Goal: Task Accomplishment & Management: Complete application form

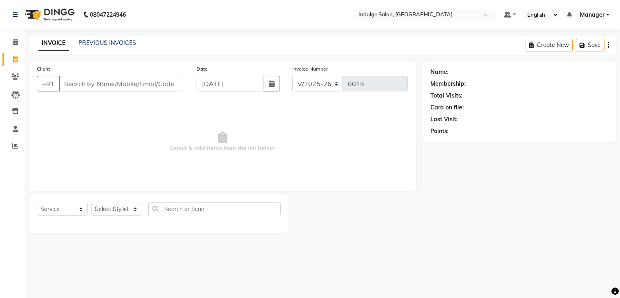
select select "8793"
select select "service"
click at [123, 42] on link "PREVIOUS INVOICES" at bounding box center [107, 42] width 58 height 7
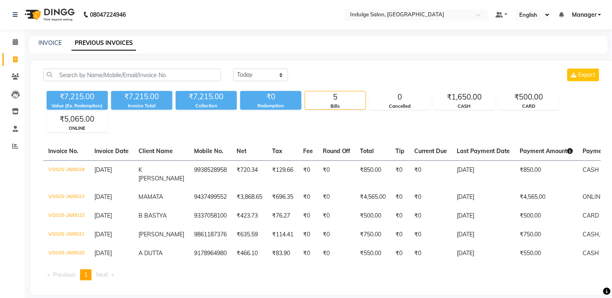
click at [118, 272] on li "Next page" at bounding box center [105, 275] width 26 height 11
click at [104, 276] on span "Next page" at bounding box center [102, 274] width 12 height 7
click at [13, 53] on link "Invoice" at bounding box center [12, 59] width 20 height 13
select select "service"
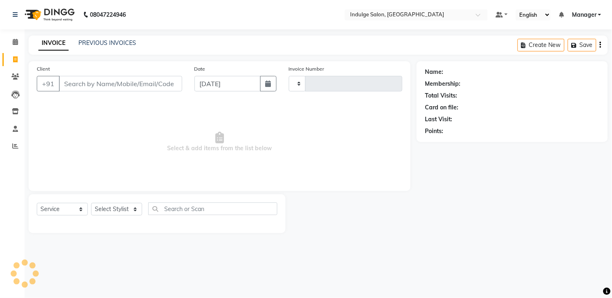
type input "0025"
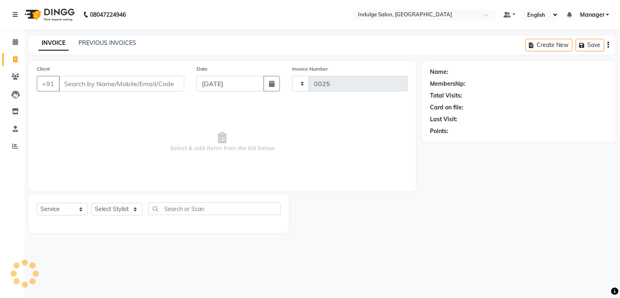
select select "8793"
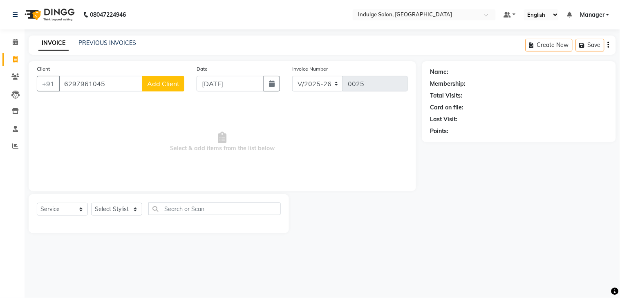
type input "6297961045"
click at [168, 80] on span "Add Client" at bounding box center [163, 84] width 32 height 8
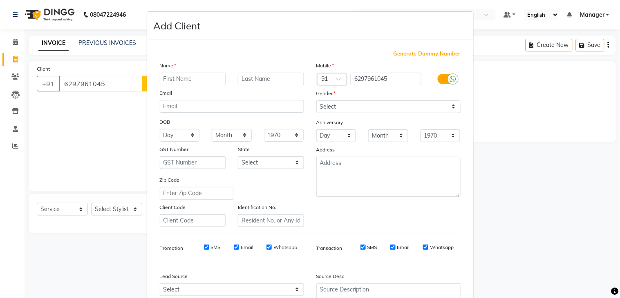
click at [168, 79] on input "text" at bounding box center [193, 79] width 66 height 13
type input "SAMANDHA"
click at [280, 82] on input "text" at bounding box center [271, 79] width 66 height 13
type input "BASU"
click at [348, 105] on select "Select Male Female Other Prefer Not To Say" at bounding box center [388, 107] width 144 height 13
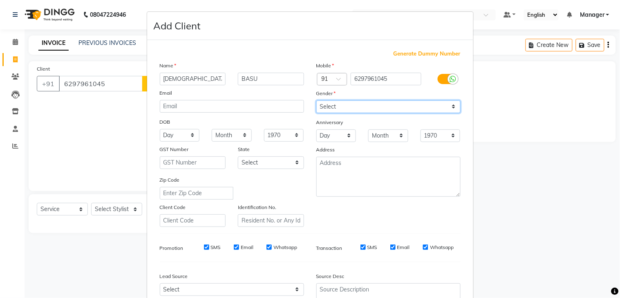
select select "female"
click at [316, 101] on select "Select Male Female Other Prefer Not To Say" at bounding box center [388, 107] width 144 height 13
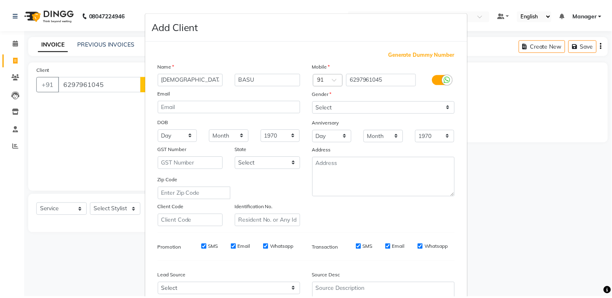
scroll to position [79, 0]
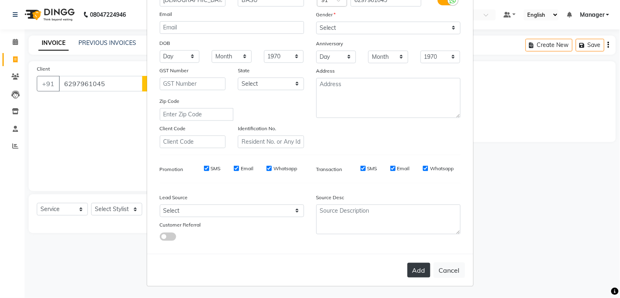
click at [411, 265] on button "Add" at bounding box center [419, 270] width 23 height 15
select select
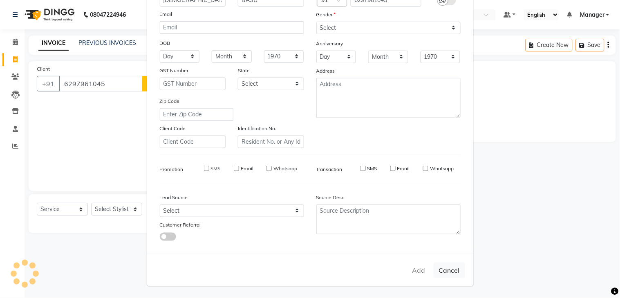
select select
checkbox input "false"
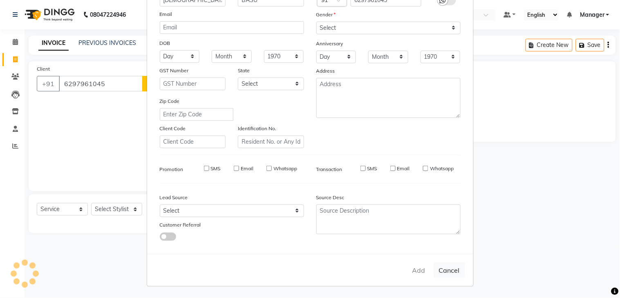
checkbox input "false"
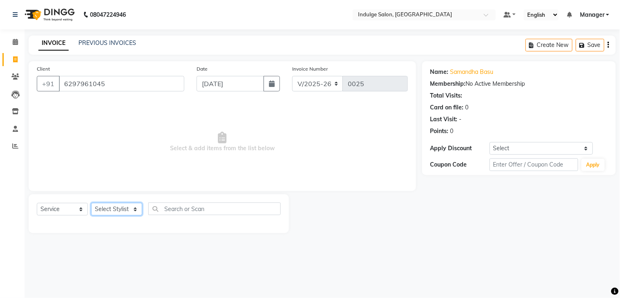
click at [130, 210] on select "Select Stylist ASISH HIMANASHU KARTIK BARIK KARTIK PERMANIK KHUSHI Manager MEET…" at bounding box center [116, 209] width 51 height 13
select select "90182"
click at [91, 204] on select "Select Stylist ASISH HIMANASHU KARTIK BARIK KARTIK PERMANIK KHUSHI Manager MEET…" at bounding box center [116, 209] width 51 height 13
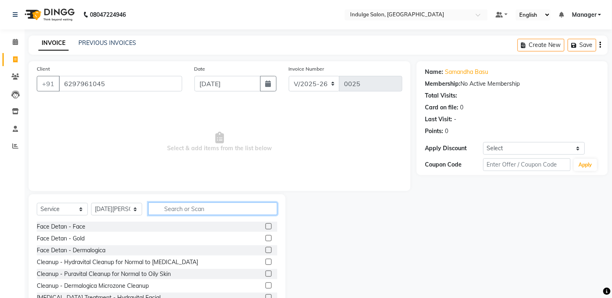
click at [177, 209] on input "text" at bounding box center [212, 209] width 129 height 13
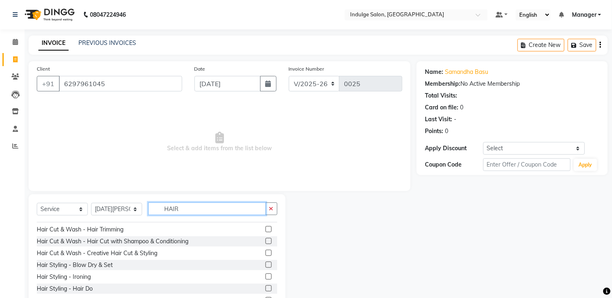
scroll to position [70, 0]
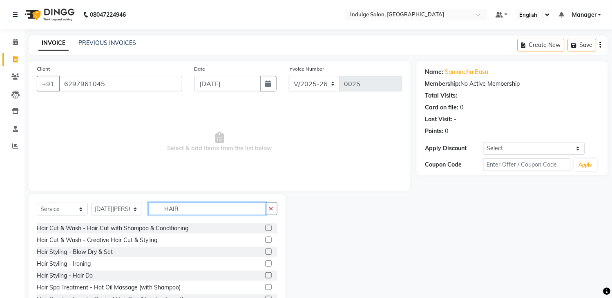
type input "HAIR"
click at [266, 227] on label at bounding box center [269, 228] width 6 height 6
click at [266, 227] on input "checkbox" at bounding box center [268, 228] width 5 height 5
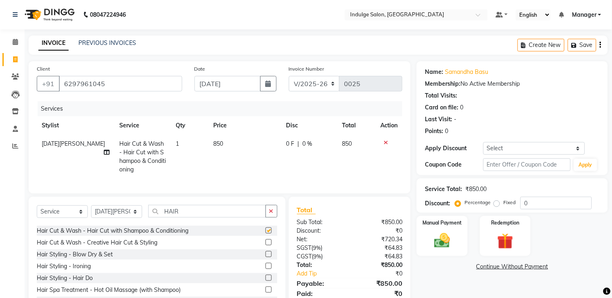
checkbox input "false"
click at [448, 227] on div "Manual Payment" at bounding box center [442, 236] width 53 height 42
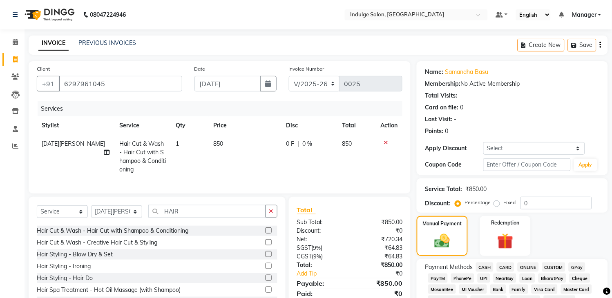
click at [527, 269] on span "ONLINE" at bounding box center [528, 267] width 21 height 9
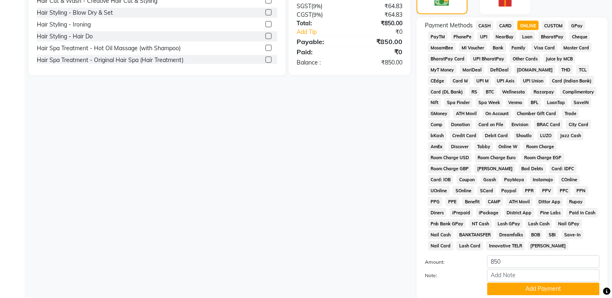
scroll to position [245, 0]
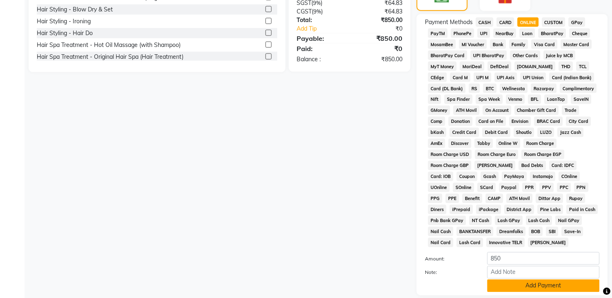
click at [566, 287] on button "Add Payment" at bounding box center [544, 286] width 112 height 13
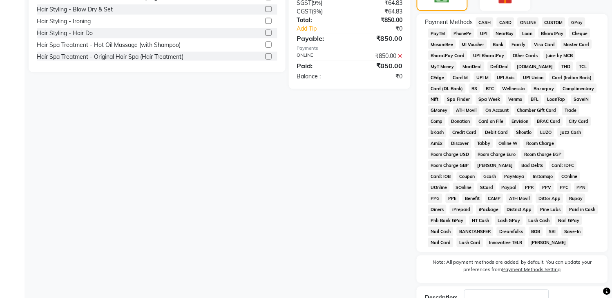
scroll to position [308, 0]
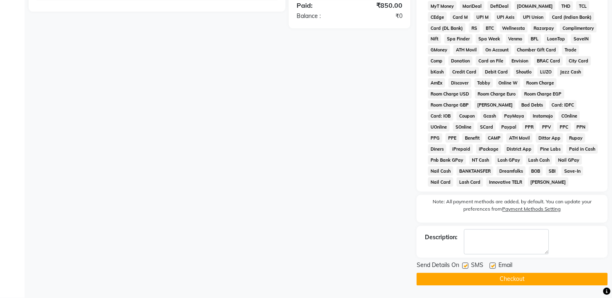
click at [547, 279] on button "Checkout" at bounding box center [512, 280] width 191 height 13
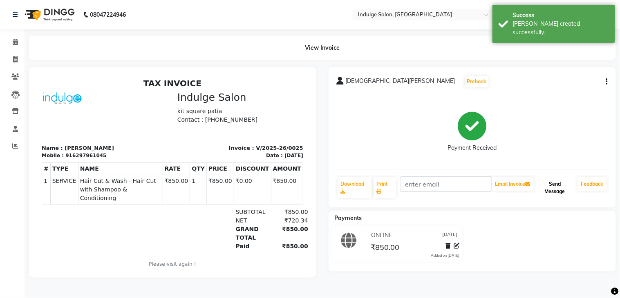
click at [551, 185] on button "Send Message" at bounding box center [555, 187] width 39 height 21
click at [14, 58] on icon at bounding box center [15, 59] width 4 height 6
select select "service"
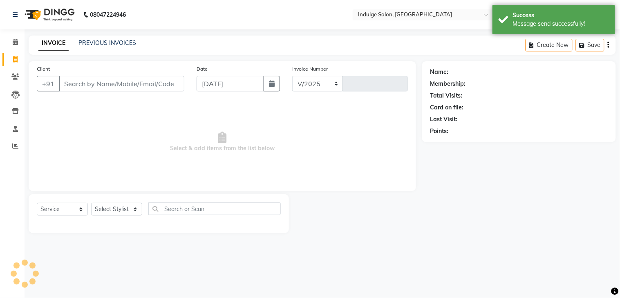
select select "8793"
type input "0026"
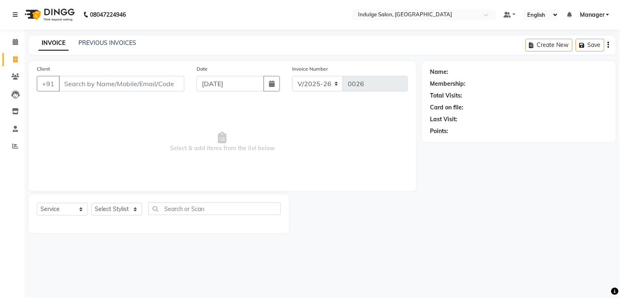
click at [84, 84] on input "Client" at bounding box center [122, 84] width 126 height 16
type input "9776642466"
click at [166, 82] on span "Add Client" at bounding box center [163, 84] width 32 height 8
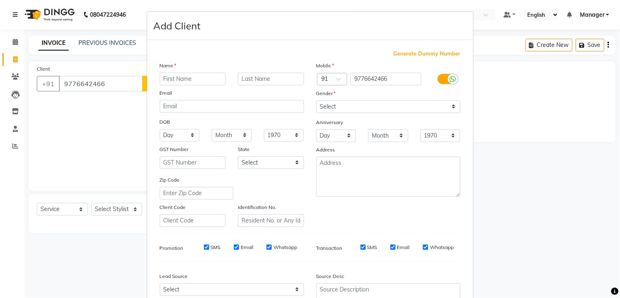
click at [168, 78] on input "text" at bounding box center [193, 79] width 66 height 13
type input "PK"
click at [250, 79] on input "text" at bounding box center [271, 79] width 66 height 13
type input "DALAI"
click at [361, 109] on select "Select Male Female Other Prefer Not To Say" at bounding box center [388, 107] width 144 height 13
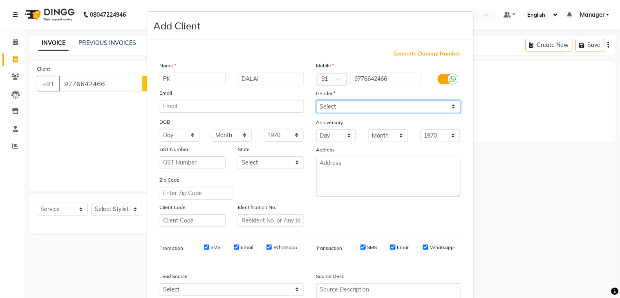
select select "male"
click at [316, 101] on select "Select Male Female Other Prefer Not To Say" at bounding box center [388, 107] width 144 height 13
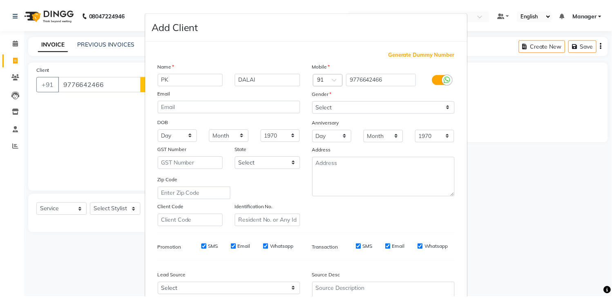
scroll to position [79, 0]
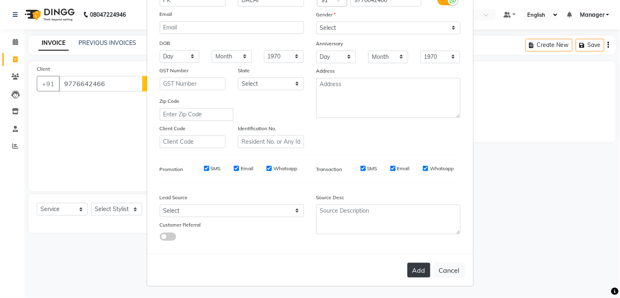
click at [415, 270] on button "Add" at bounding box center [419, 270] width 23 height 15
select select
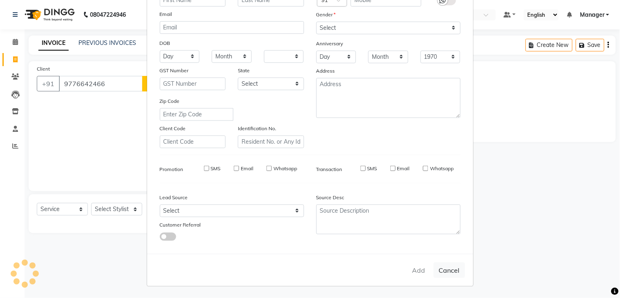
select select
checkbox input "false"
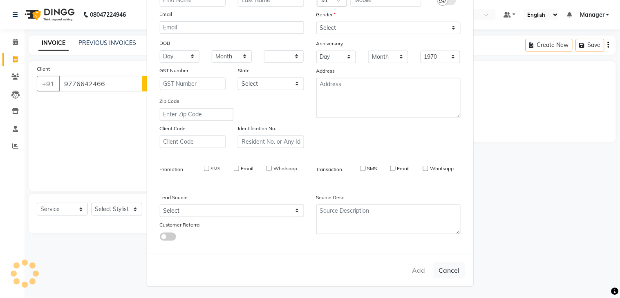
checkbox input "false"
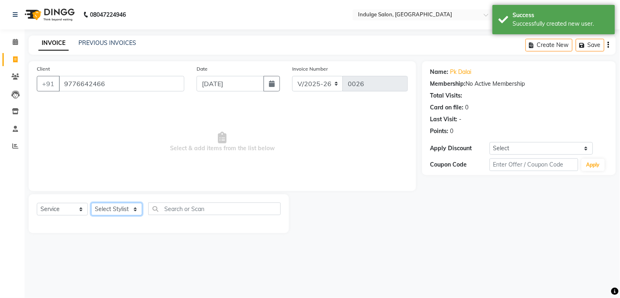
click at [123, 207] on select "Select Stylist ASISH HIMANASHU KARTIK BARIK KARTIK PERMANIK KHUSHI Manager MEET…" at bounding box center [116, 209] width 51 height 13
select select "89933"
click at [91, 204] on select "Select Stylist ASISH HIMANASHU KARTIK BARIK KARTIK PERMANIK KHUSHI Manager MEET…" at bounding box center [116, 209] width 51 height 13
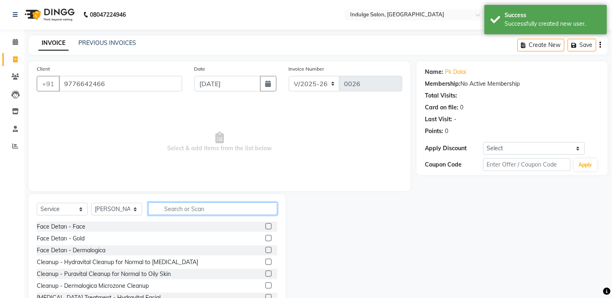
click at [177, 209] on input "text" at bounding box center [212, 209] width 129 height 13
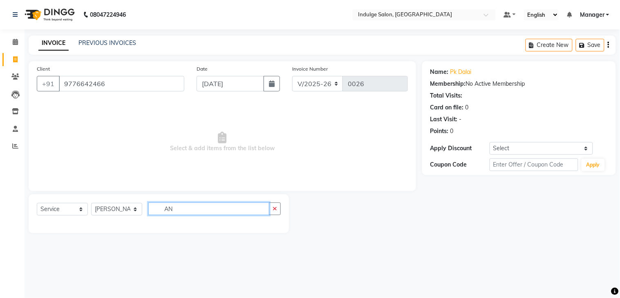
type input "A"
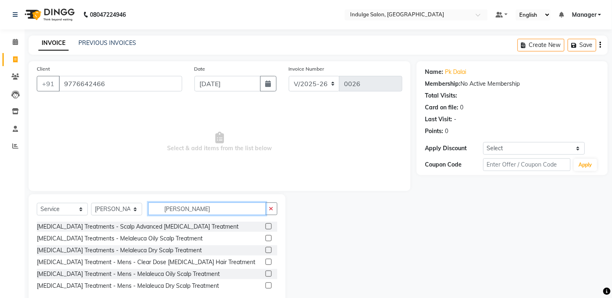
type input "DAN"
click at [266, 227] on label at bounding box center [269, 227] width 6 height 6
click at [266, 227] on input "checkbox" at bounding box center [268, 226] width 5 height 5
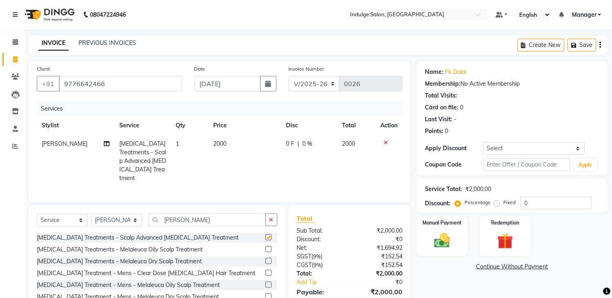
checkbox input "false"
click at [274, 219] on button "button" at bounding box center [272, 220] width 12 height 13
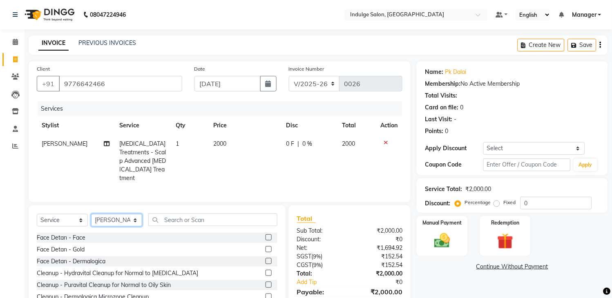
click at [134, 220] on select "Select Stylist ASISH HIMANASHU KARTIK BARIK KARTIK PERMANIK KHUSHI Manager MEET…" at bounding box center [116, 220] width 51 height 13
select select "89931"
click at [91, 214] on select "Select Stylist ASISH HIMANASHU KARTIK BARIK KARTIK PERMANIK KHUSHI Manager MEET…" at bounding box center [116, 220] width 51 height 13
click at [183, 217] on input "text" at bounding box center [212, 220] width 129 height 13
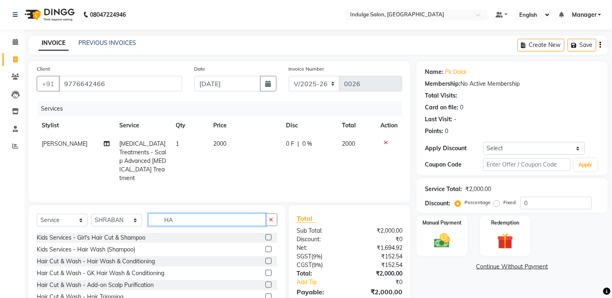
type input "H"
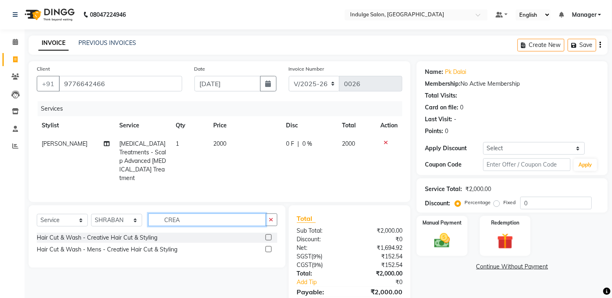
type input "CREA"
click at [268, 247] on label at bounding box center [269, 250] width 6 height 6
click at [268, 247] on input "checkbox" at bounding box center [268, 249] width 5 height 5
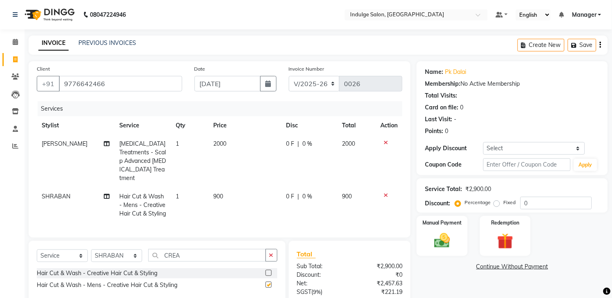
checkbox input "false"
click at [385, 193] on icon at bounding box center [386, 196] width 4 height 6
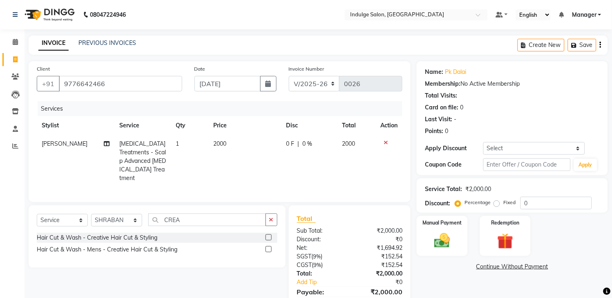
click at [268, 235] on label at bounding box center [269, 238] width 6 height 6
click at [268, 235] on input "checkbox" at bounding box center [268, 237] width 5 height 5
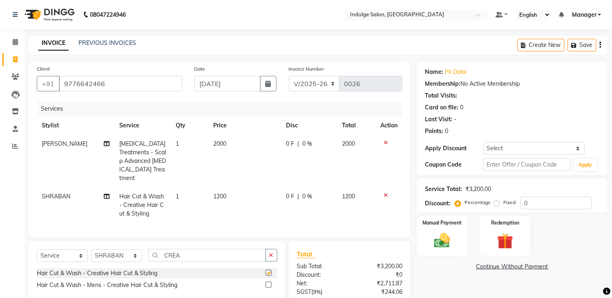
checkbox input "false"
click at [134, 254] on select "Select Stylist ASISH HIMANASHU KARTIK BARIK KARTIK PERMANIK KHUSHI Manager MEET…" at bounding box center [116, 256] width 51 height 13
select select "89927"
click at [91, 250] on select "Select Stylist ASISH HIMANASHU KARTIK BARIK KARTIK PERMANIK KHUSHI Manager MEET…" at bounding box center [116, 256] width 51 height 13
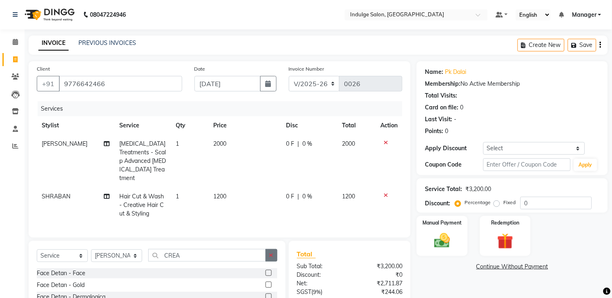
click at [273, 257] on icon "button" at bounding box center [271, 256] width 4 height 6
click at [235, 251] on input "text" at bounding box center [212, 255] width 129 height 13
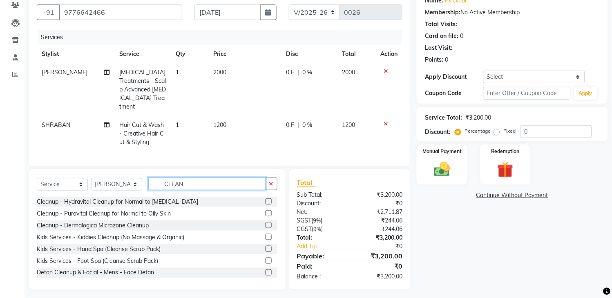
scroll to position [75, 0]
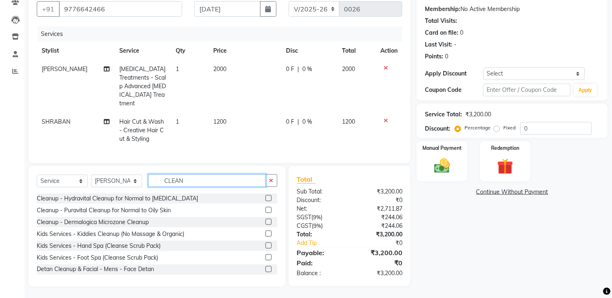
type input "CLEAN"
click at [266, 222] on label at bounding box center [269, 222] width 6 height 6
click at [266, 222] on input "checkbox" at bounding box center [268, 222] width 5 height 5
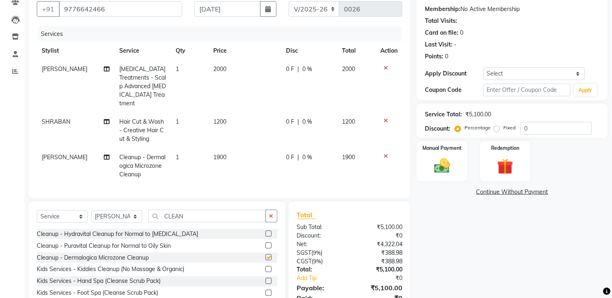
checkbox input "false"
click at [268, 214] on button "button" at bounding box center [272, 216] width 12 height 13
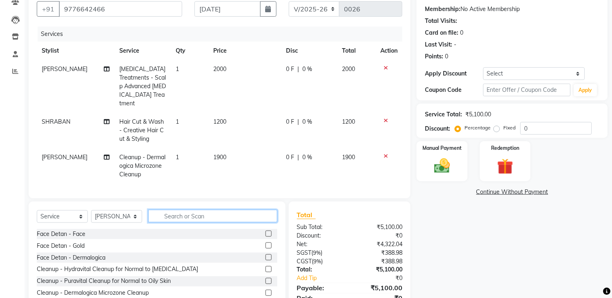
click at [217, 217] on input "text" at bounding box center [212, 216] width 129 height 13
type input "DET"
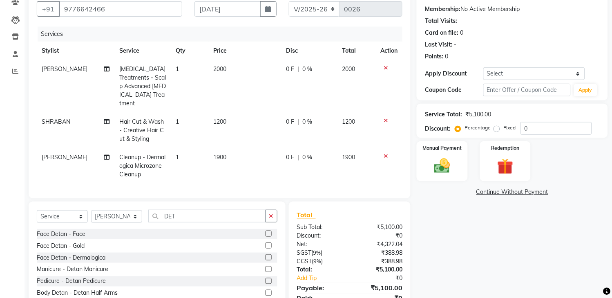
click at [266, 231] on label at bounding box center [269, 234] width 6 height 6
click at [266, 232] on input "checkbox" at bounding box center [268, 234] width 5 height 5
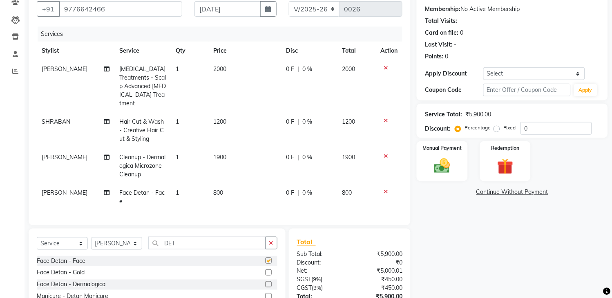
checkbox input "false"
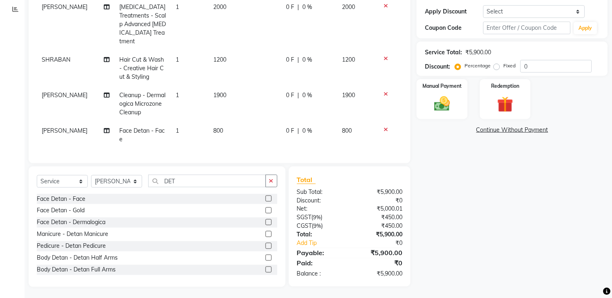
click at [504, 67] on label "Fixed" at bounding box center [510, 65] width 12 height 7
click at [498, 67] on input "Fixed" at bounding box center [499, 66] width 6 height 6
radio input "true"
click at [532, 65] on input "0" at bounding box center [557, 66] width 72 height 13
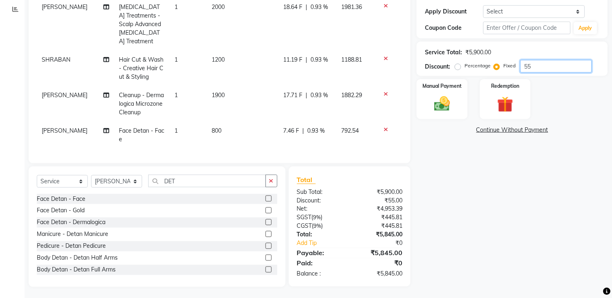
type input "5"
click at [582, 114] on div "Manual Payment Redemption" at bounding box center [513, 99] width 204 height 40
click at [401, 125] on td at bounding box center [389, 135] width 27 height 27
click at [540, 63] on input "450" at bounding box center [557, 66] width 72 height 13
type input "4"
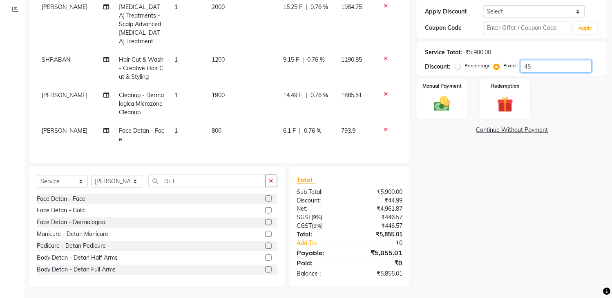
type input "450"
click at [431, 100] on img at bounding box center [442, 104] width 27 height 19
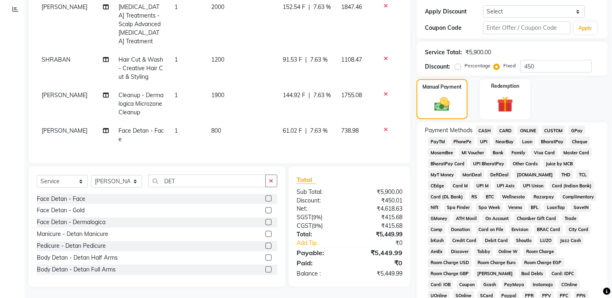
click at [505, 128] on span "CARD" at bounding box center [506, 130] width 18 height 9
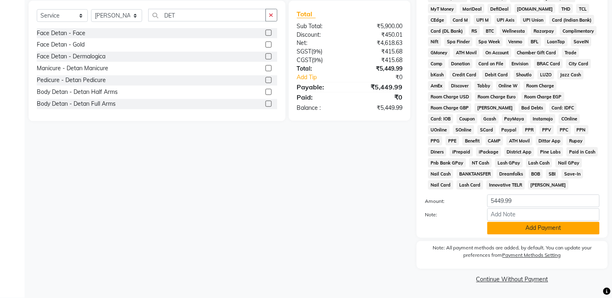
click at [551, 229] on button "Add Payment" at bounding box center [544, 228] width 112 height 13
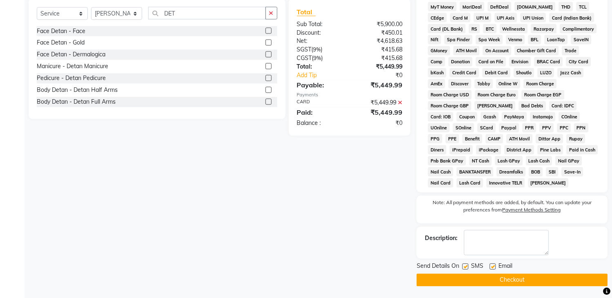
click at [518, 283] on button "Checkout" at bounding box center [512, 280] width 191 height 13
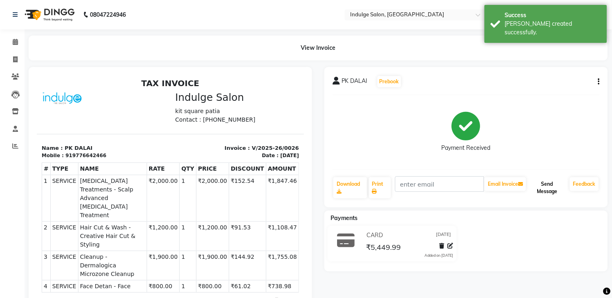
click at [547, 185] on button "Send Message" at bounding box center [547, 187] width 39 height 21
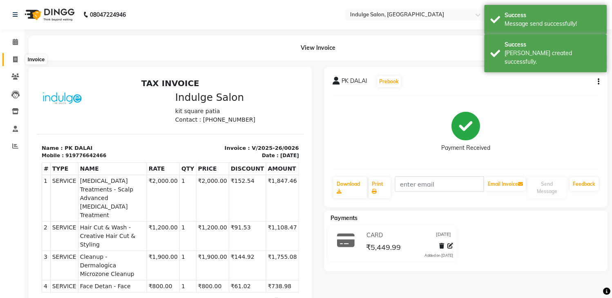
click at [15, 58] on icon at bounding box center [15, 59] width 4 height 6
select select "service"
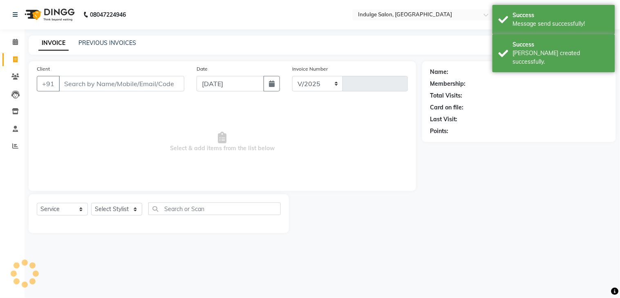
select select "8793"
type input "0027"
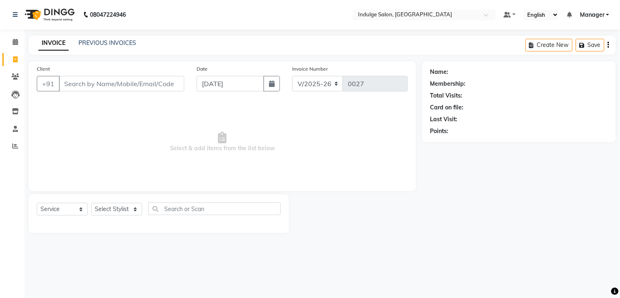
click at [91, 84] on input "Client" at bounding box center [122, 84] width 126 height 16
type input "7542808917"
click at [167, 84] on span "Add Client" at bounding box center [163, 84] width 32 height 8
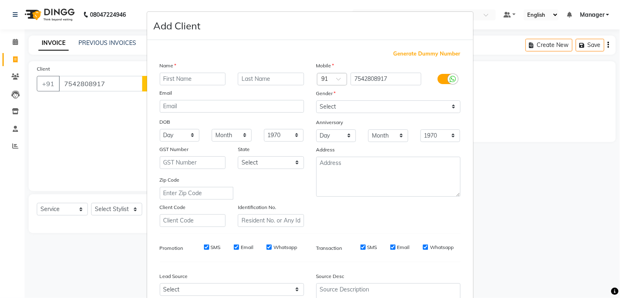
click at [169, 78] on input "text" at bounding box center [193, 79] width 66 height 13
type input "SIMRANDHAR"
click at [383, 107] on select "Select Male Female Other Prefer Not To Say" at bounding box center [388, 107] width 144 height 13
select select "female"
click at [316, 101] on select "Select Male Female Other Prefer Not To Say" at bounding box center [388, 107] width 144 height 13
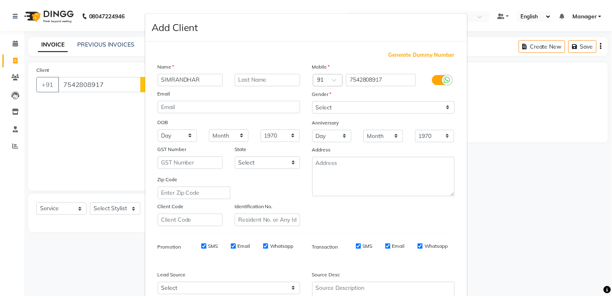
scroll to position [79, 0]
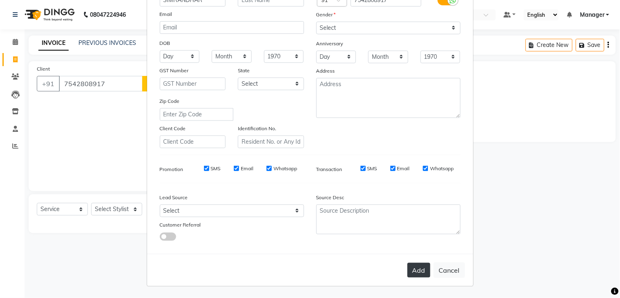
click at [415, 270] on button "Add" at bounding box center [419, 270] width 23 height 15
select select
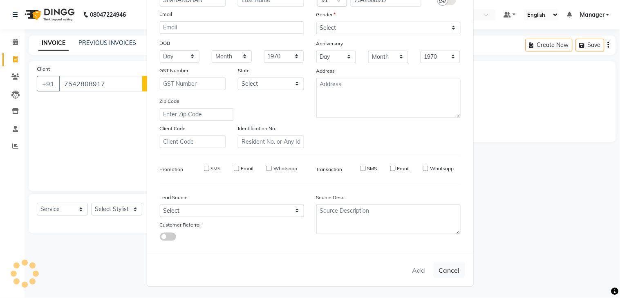
select select
checkbox input "false"
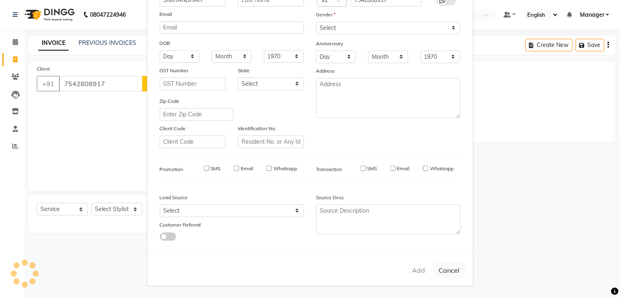
checkbox input "false"
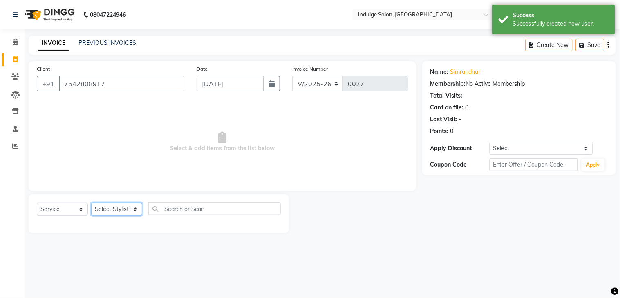
click at [133, 210] on select "Select Stylist ASISH HIMANASHU KARTIK BARIK KARTIK PERMANIK KHUSHI Manager MEET…" at bounding box center [116, 209] width 51 height 13
select select "89933"
click at [91, 204] on select "Select Stylist ASISH HIMANASHU KARTIK BARIK KARTIK PERMANIK KHUSHI Manager MEET…" at bounding box center [116, 209] width 51 height 13
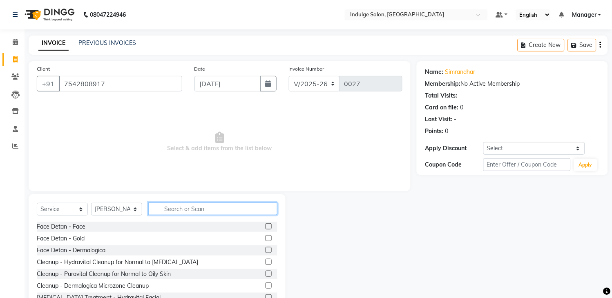
click at [176, 211] on input "text" at bounding box center [212, 209] width 129 height 13
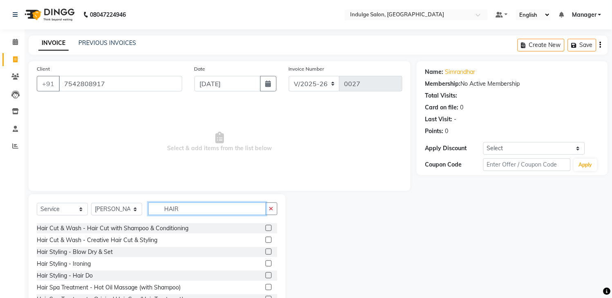
scroll to position [61, 0]
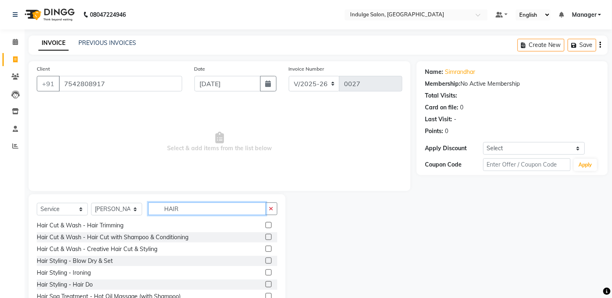
type input "HAIR"
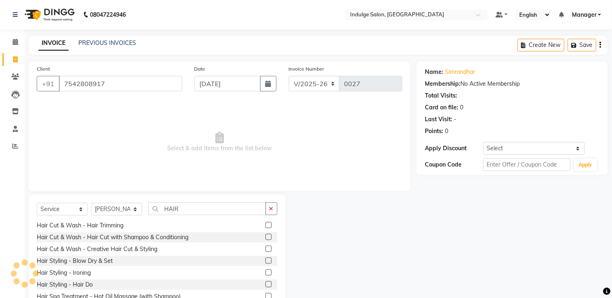
click at [266, 234] on label at bounding box center [269, 237] width 6 height 6
click at [266, 235] on input "checkbox" at bounding box center [268, 237] width 5 height 5
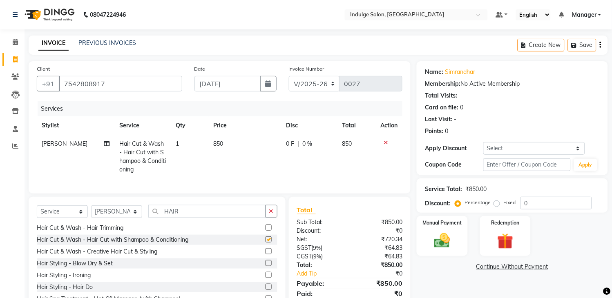
checkbox input "false"
click at [272, 214] on icon "button" at bounding box center [271, 212] width 4 height 6
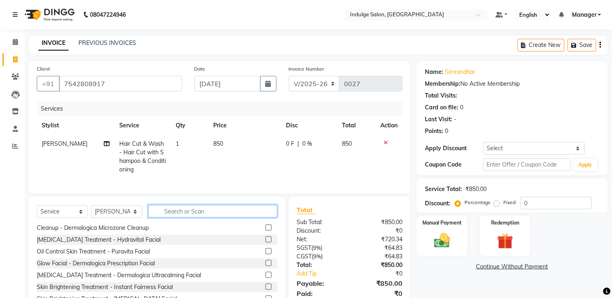
scroll to position [345, 0]
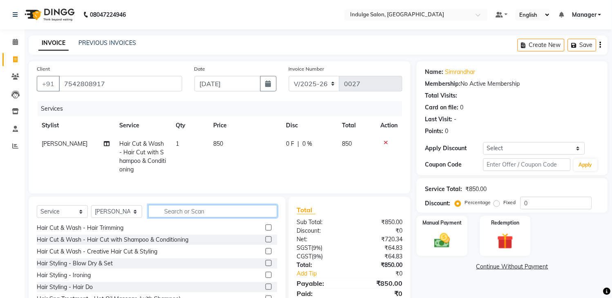
click at [226, 218] on input "text" at bounding box center [212, 211] width 129 height 13
click at [135, 218] on select "Select Stylist ASISH HIMANASHU KARTIK BARIK KARTIK PERMANIK KHUSHI Manager MEET…" at bounding box center [116, 212] width 51 height 13
select select "89928"
click at [91, 214] on select "Select Stylist ASISH HIMANASHU KARTIK BARIK KARTIK PERMANIK KHUSHI Manager MEET…" at bounding box center [116, 212] width 51 height 13
click at [178, 218] on input "text" at bounding box center [212, 211] width 129 height 13
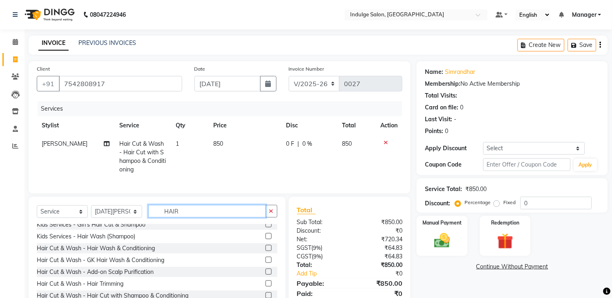
scroll to position [0, 0]
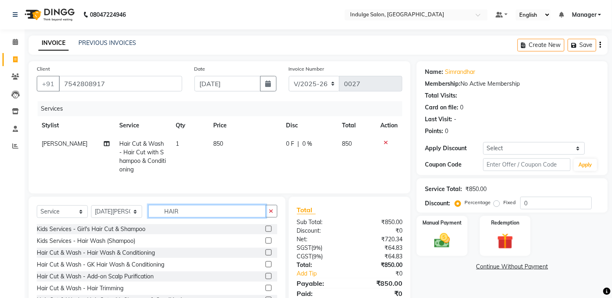
type input "HAIR"
click at [266, 256] on label at bounding box center [269, 253] width 6 height 6
click at [266, 256] on input "checkbox" at bounding box center [268, 253] width 5 height 5
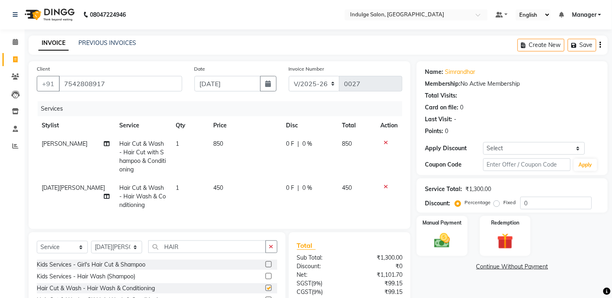
checkbox input "false"
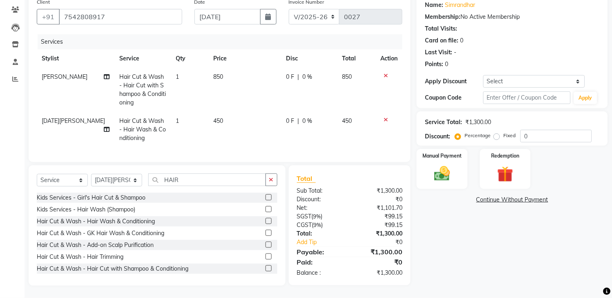
click at [222, 117] on span "450" at bounding box center [219, 120] width 10 height 7
click at [222, 114] on td "450" at bounding box center [245, 130] width 73 height 36
select select "89928"
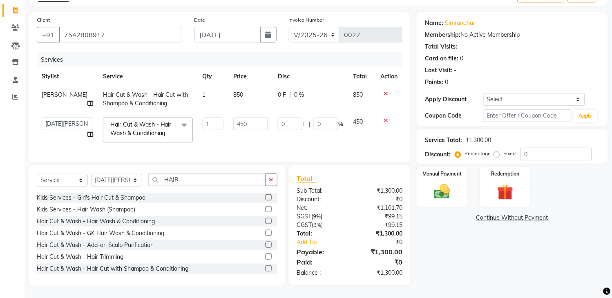
scroll to position [56, 0]
click at [233, 118] on input "450" at bounding box center [250, 124] width 35 height 13
type input "550"
click at [213, 156] on div "Client +91 7542808917 Date 01-09-2025 Invoice Number V/2025 V/2025-26 0027 Serv…" at bounding box center [220, 87] width 382 height 150
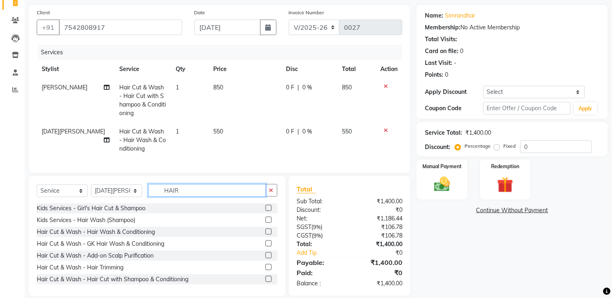
click at [206, 197] on input "HAIR" at bounding box center [207, 190] width 118 height 13
type input "H"
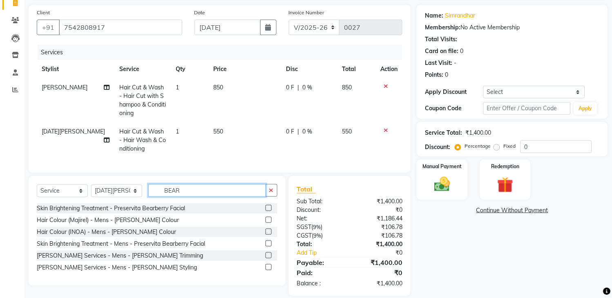
type input "BEAR"
click at [267, 259] on label at bounding box center [269, 256] width 6 height 6
click at [267, 259] on input "checkbox" at bounding box center [268, 255] width 5 height 5
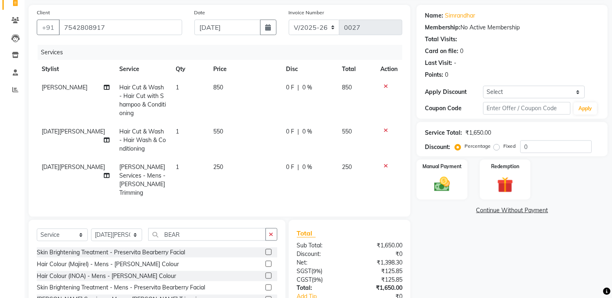
checkbox input "false"
click at [272, 233] on icon "button" at bounding box center [271, 235] width 4 height 6
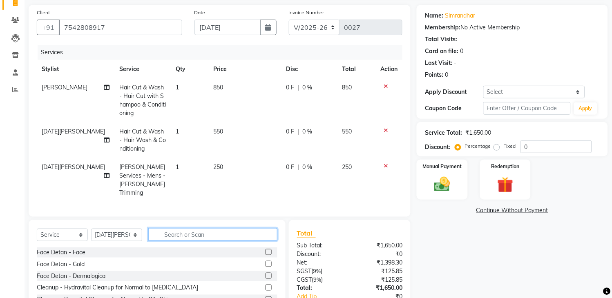
click at [272, 233] on input "text" at bounding box center [212, 235] width 129 height 13
type input "X"
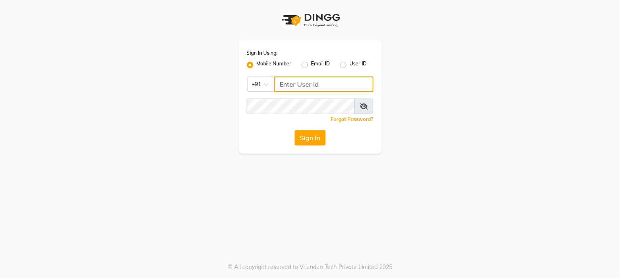
click at [296, 88] on input "Username" at bounding box center [323, 84] width 99 height 16
type input "7325884503"
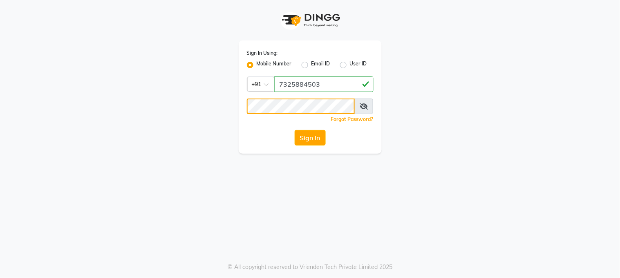
click at [295, 130] on button "Sign In" at bounding box center [310, 138] width 31 height 16
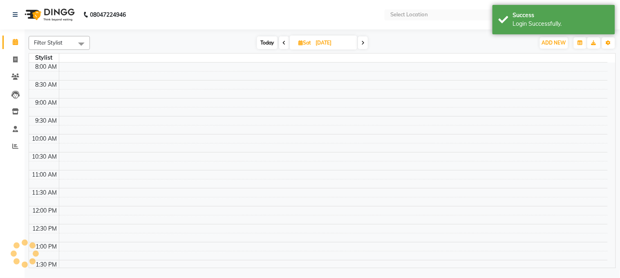
select select "en"
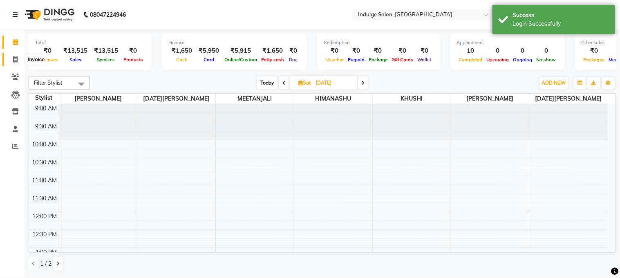
click at [19, 56] on span at bounding box center [15, 59] width 14 height 9
select select "service"
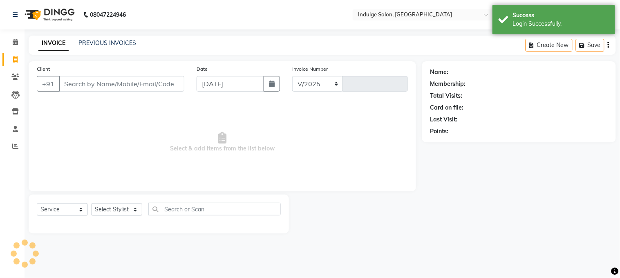
select select "8793"
type input "0027"
click at [116, 39] on link "PREVIOUS INVOICES" at bounding box center [107, 42] width 58 height 7
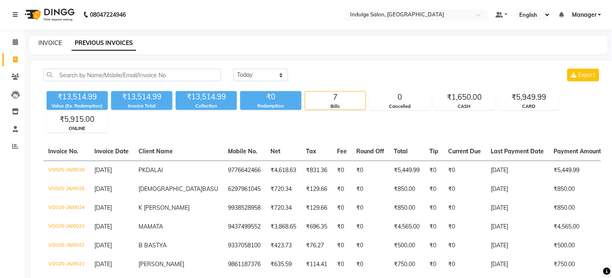
click at [42, 43] on link "INVOICE" at bounding box center [49, 42] width 23 height 7
select select "service"
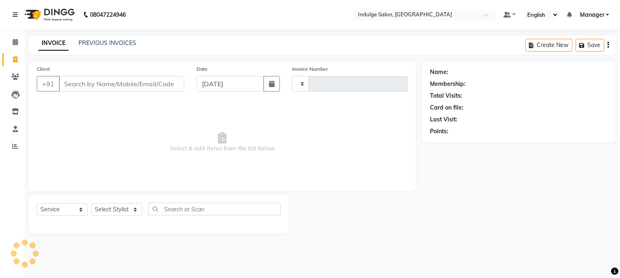
type input "0027"
select select "8793"
click at [96, 82] on input "Client" at bounding box center [122, 84] width 126 height 16
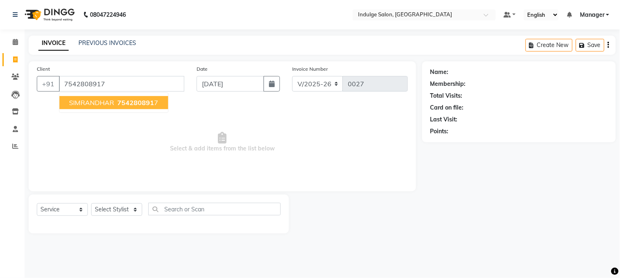
type input "7542808917"
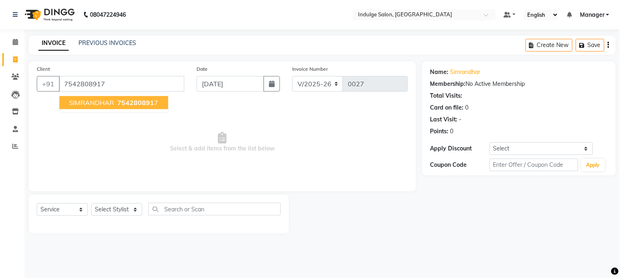
click at [157, 102] on ngb-highlight "754280891 7" at bounding box center [137, 103] width 43 height 8
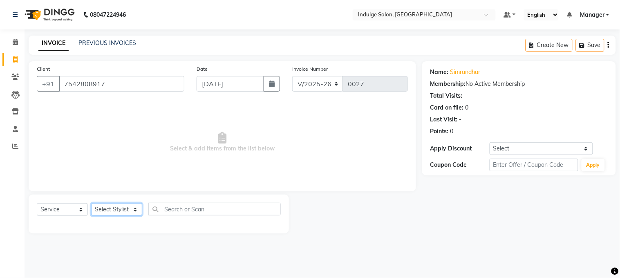
click at [133, 209] on select "Select Stylist ASISH HIMANASHU KARTIK BARIK KARTIK PERMANIK KHUSHI Manager MEET…" at bounding box center [116, 209] width 51 height 13
select select "89933"
click at [91, 204] on select "Select Stylist ASISH HIMANASHU KARTIK BARIK KARTIK PERMANIK KHUSHI Manager MEET…" at bounding box center [116, 209] width 51 height 13
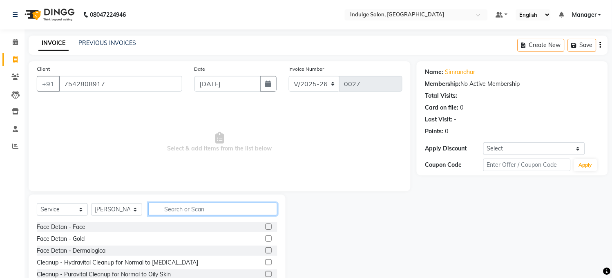
click at [187, 213] on input "text" at bounding box center [212, 209] width 129 height 13
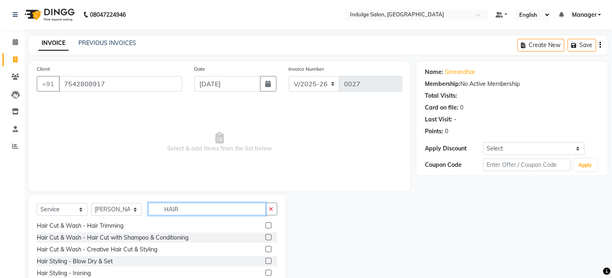
scroll to position [74, 0]
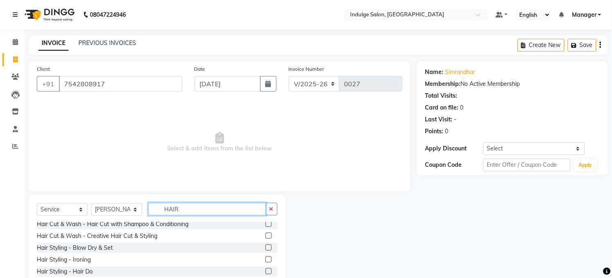
type input "HAIR"
click at [266, 224] on label at bounding box center [269, 224] width 6 height 6
click at [266, 224] on input "checkbox" at bounding box center [268, 224] width 5 height 5
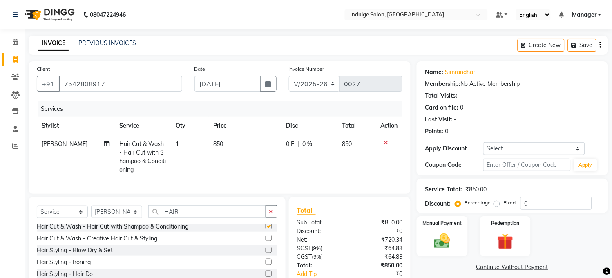
checkbox input "false"
click at [240, 218] on input "HAIR" at bounding box center [207, 211] width 118 height 13
click at [133, 218] on select "Select Stylist ASISH HIMANASHU KARTIK BARIK KARTIK PERMANIK KHUSHI Manager MEET…" at bounding box center [116, 212] width 51 height 13
select select "89928"
click at [91, 214] on select "Select Stylist ASISH HIMANASHU KARTIK BARIK KARTIK PERMANIK KHUSHI Manager MEET…" at bounding box center [116, 212] width 51 height 13
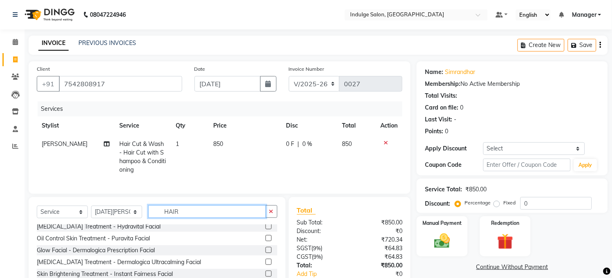
click at [195, 218] on input "HAIR" at bounding box center [207, 211] width 118 height 13
type input "H"
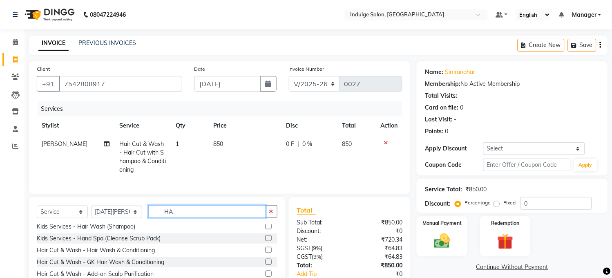
scroll to position [0, 0]
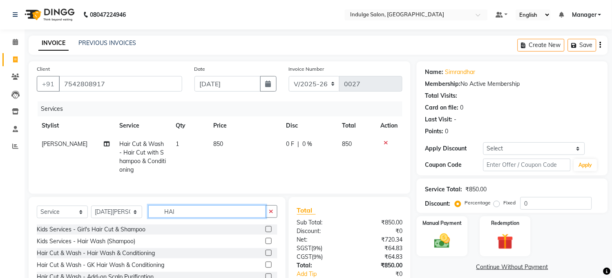
type input "HAI"
click at [266, 256] on label at bounding box center [269, 253] width 6 height 6
click at [266, 256] on input "checkbox" at bounding box center [268, 253] width 5 height 5
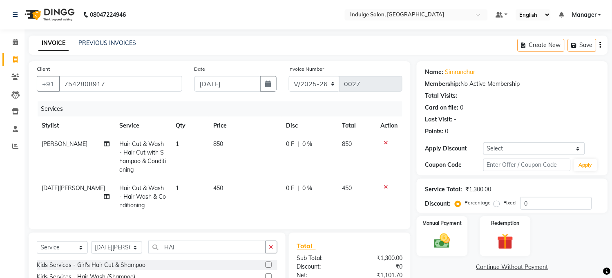
checkbox input "false"
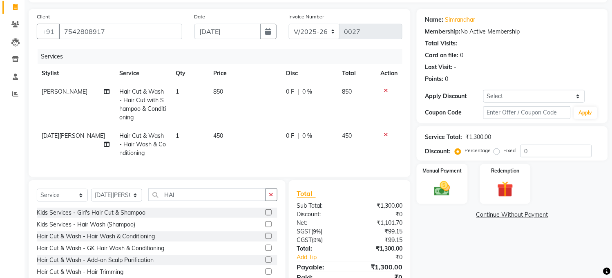
scroll to position [95, 0]
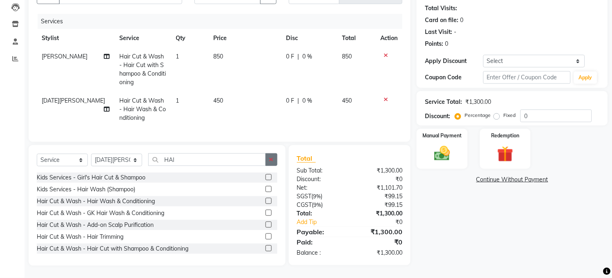
click at [275, 160] on button "button" at bounding box center [272, 159] width 12 height 13
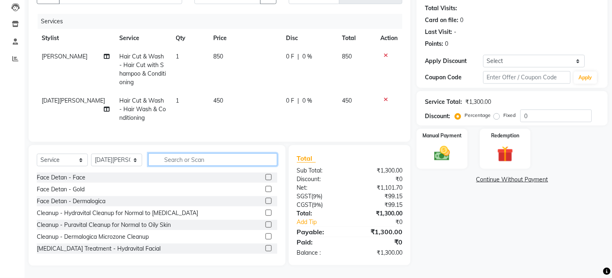
click at [209, 158] on input "text" at bounding box center [212, 159] width 129 height 13
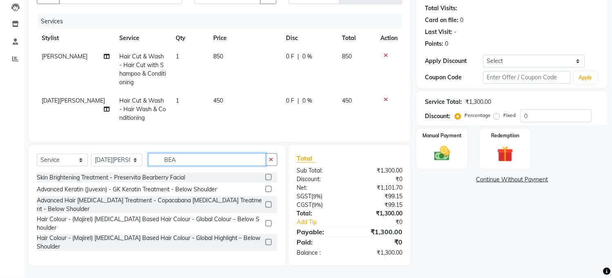
scroll to position [95, 0]
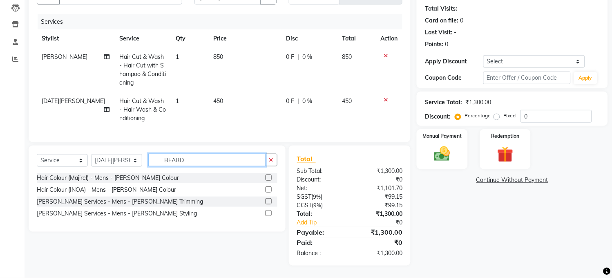
type input "BEARD"
click at [269, 200] on label at bounding box center [269, 201] width 6 height 6
click at [269, 200] on input "checkbox" at bounding box center [268, 201] width 5 height 5
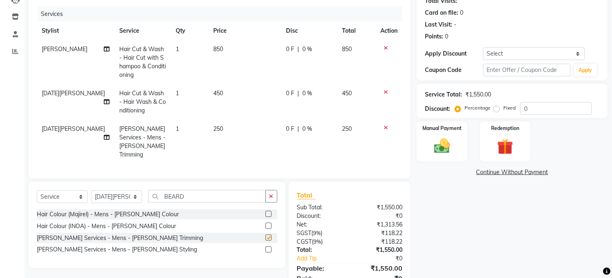
checkbox input "false"
click at [267, 193] on button "button" at bounding box center [272, 196] width 12 height 13
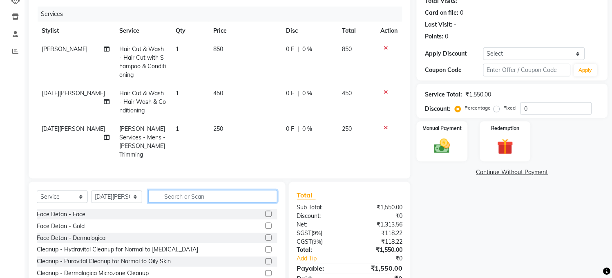
click at [228, 198] on input "text" at bounding box center [212, 196] width 129 height 13
type input "DETA"
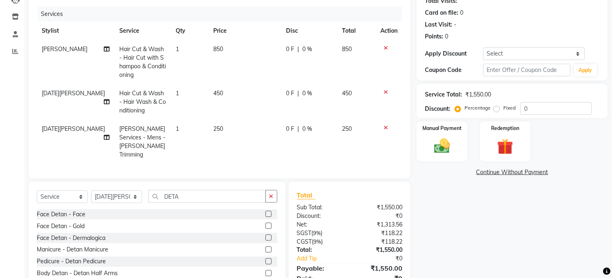
click at [266, 214] on label at bounding box center [269, 214] width 6 height 6
click at [266, 214] on input "checkbox" at bounding box center [268, 214] width 5 height 5
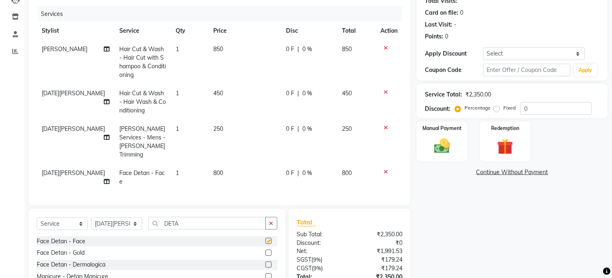
checkbox input "false"
click at [250, 228] on input "DETA" at bounding box center [207, 223] width 118 height 13
type input "D"
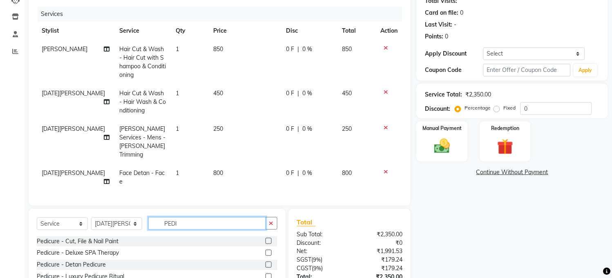
type input "PEDI"
click at [266, 252] on label at bounding box center [269, 253] width 6 height 6
click at [266, 252] on input "checkbox" at bounding box center [268, 253] width 5 height 5
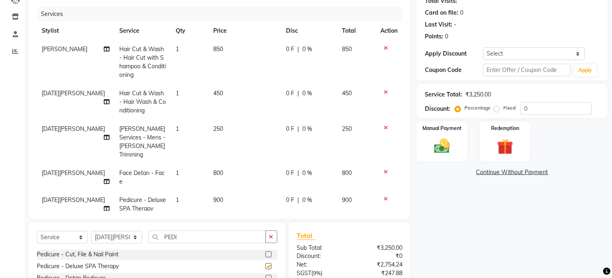
checkbox input "false"
click at [214, 92] on span "450" at bounding box center [219, 93] width 10 height 7
select select "89928"
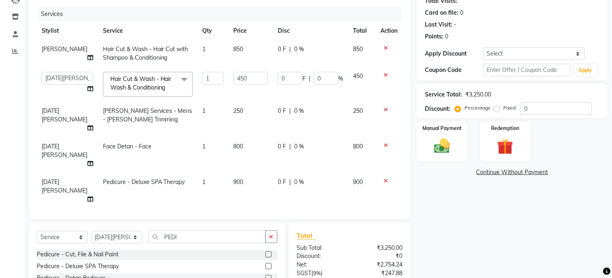
click at [213, 92] on td "1" at bounding box center [213, 84] width 31 height 35
click at [243, 78] on input "450" at bounding box center [250, 78] width 35 height 13
type input "4"
type input "550"
click at [276, 178] on tbody "ASISH Hair Cut & Wash - Hair Cut with Shampoo & Conditioning 1 850 0 F | 0 % 85…" at bounding box center [220, 124] width 366 height 168
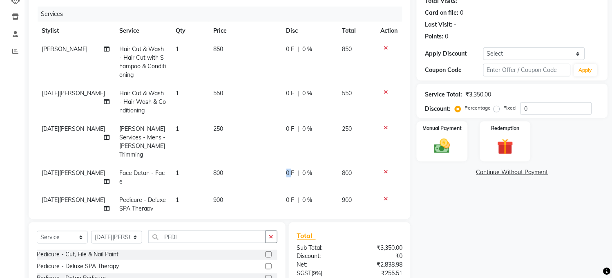
click at [282, 178] on td "0 F | 0 %" at bounding box center [310, 177] width 56 height 27
select select "89928"
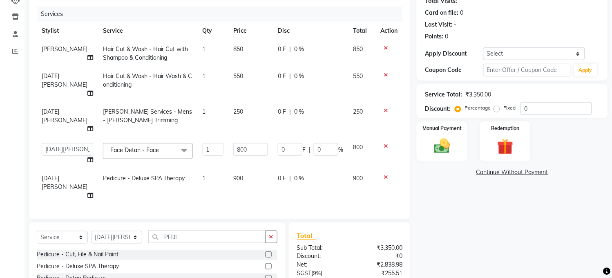
click at [233, 74] on span "550" at bounding box center [238, 75] width 10 height 7
select select "89928"
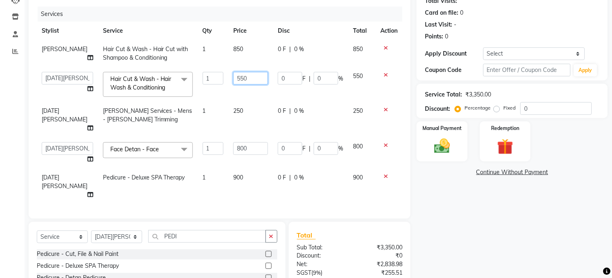
click at [233, 78] on input "550" at bounding box center [250, 78] width 35 height 13
type input "250"
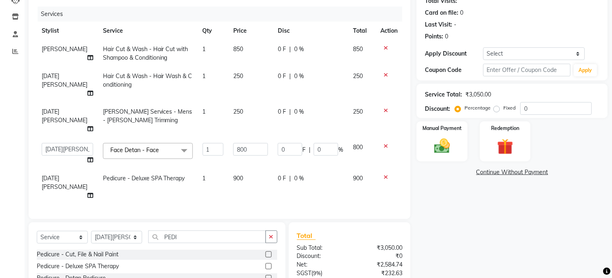
click at [334, 178] on td "0 F | 0 %" at bounding box center [310, 187] width 75 height 36
select select "89928"
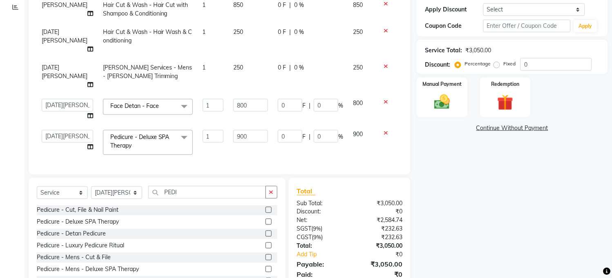
scroll to position [148, 0]
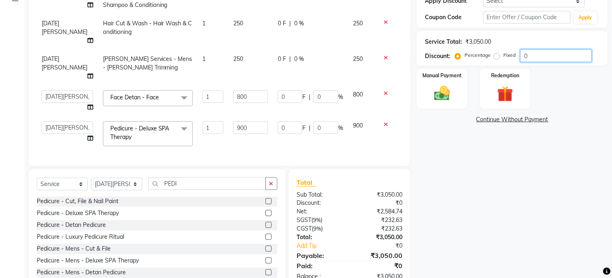
click at [534, 58] on input "0" at bounding box center [557, 55] width 72 height 13
type input "1"
type input "8"
type input "1"
type input "9"
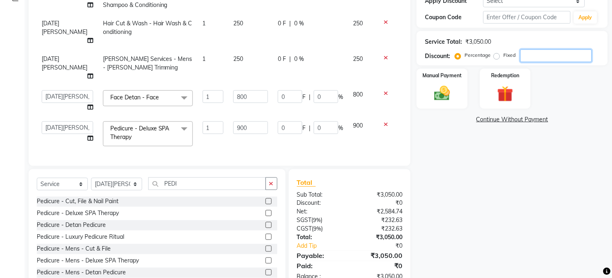
type input "1"
type input "10"
type input "80"
type input "10"
type input "90"
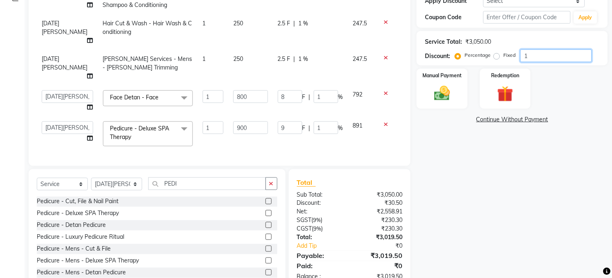
type input "10"
click at [386, 130] on td at bounding box center [389, 134] width 27 height 35
click at [452, 85] on img at bounding box center [442, 93] width 27 height 19
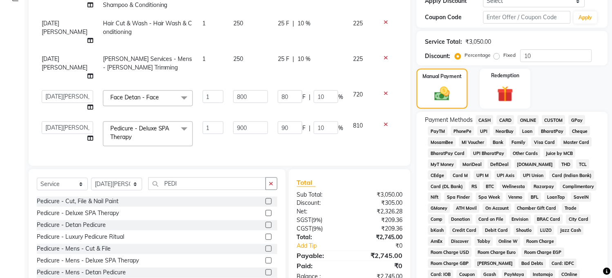
click at [529, 119] on span "ONLINE" at bounding box center [528, 119] width 21 height 9
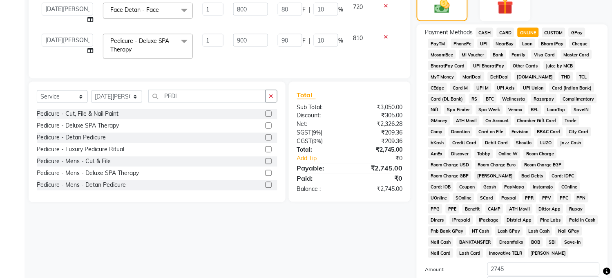
scroll to position [323, 0]
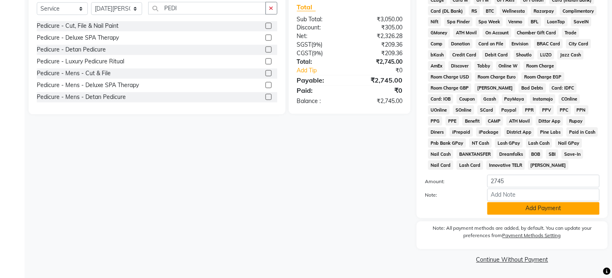
click at [543, 211] on button "Add Payment" at bounding box center [544, 208] width 112 height 13
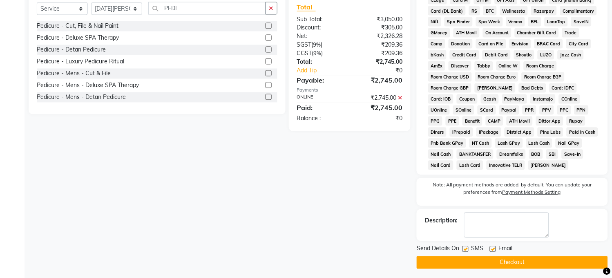
click at [518, 264] on button "Checkout" at bounding box center [512, 262] width 191 height 13
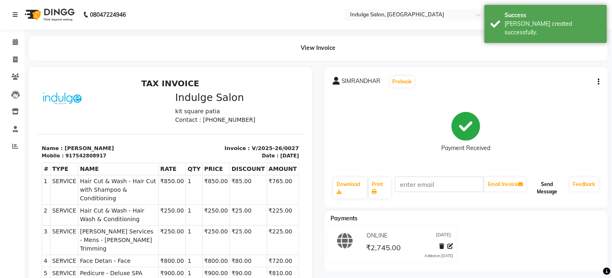
click at [547, 185] on button "Send Message" at bounding box center [547, 187] width 39 height 21
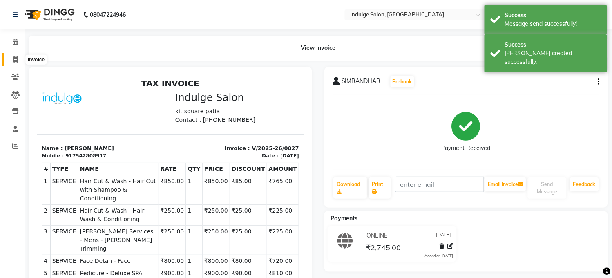
click at [13, 59] on icon at bounding box center [15, 59] width 4 height 6
select select "service"
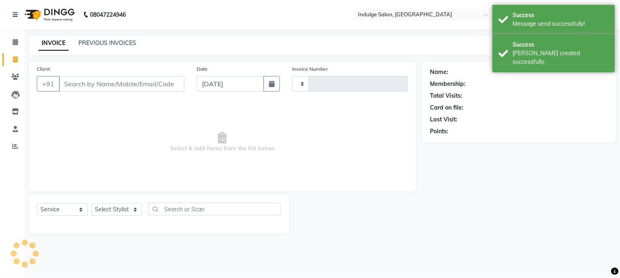
type input "0028"
select select "8793"
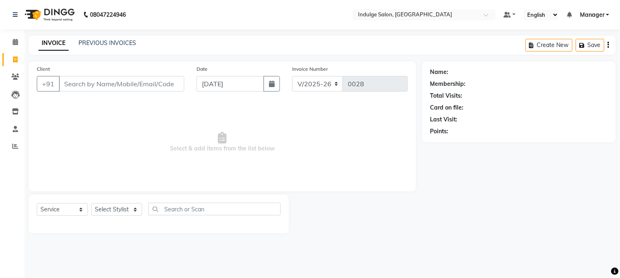
click at [92, 83] on input "Client" at bounding box center [122, 84] width 126 height 16
type input "7605961295"
click at [161, 81] on span "Add Client" at bounding box center [163, 84] width 32 height 8
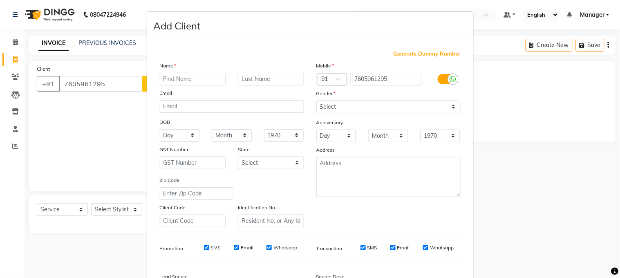
click at [168, 82] on input "text" at bounding box center [193, 79] width 66 height 13
type input "SRISTHI"
click at [338, 105] on select "Select Male Female Other Prefer Not To Say" at bounding box center [388, 107] width 144 height 13
select select "female"
click at [316, 101] on select "Select Male Female Other Prefer Not To Say" at bounding box center [388, 107] width 144 height 13
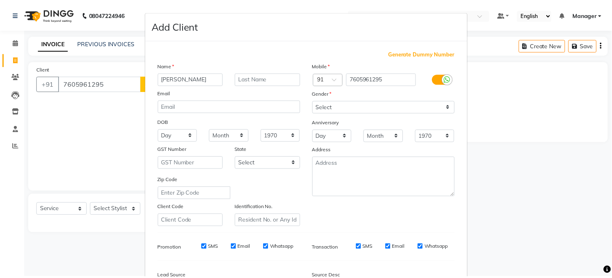
scroll to position [100, 0]
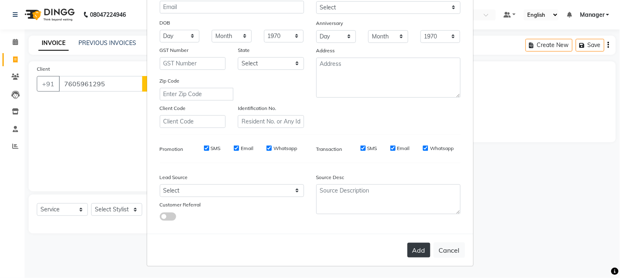
click at [418, 248] on button "Add" at bounding box center [419, 250] width 23 height 15
select select
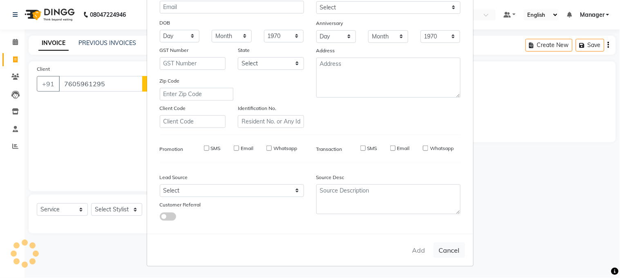
select select
checkbox input "false"
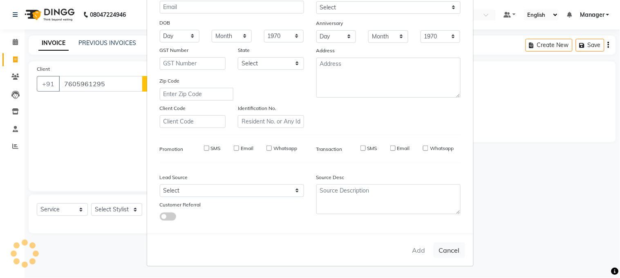
checkbox input "false"
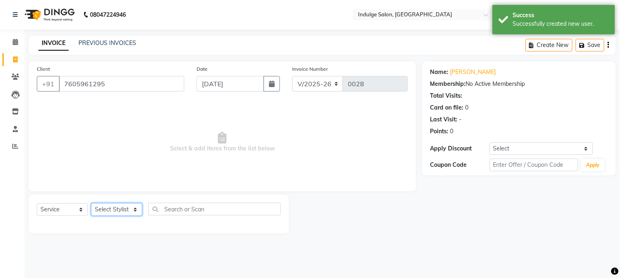
click at [117, 207] on select "Select Stylist ASISH HIMANASHU KARTIK BARIK KARTIK PERMANIK KHUSHI Manager MEET…" at bounding box center [116, 209] width 51 height 13
select select "89927"
click at [91, 204] on select "Select Stylist ASISH HIMANASHU KARTIK BARIK KARTIK PERMANIK KHUSHI Manager MEET…" at bounding box center [116, 209] width 51 height 13
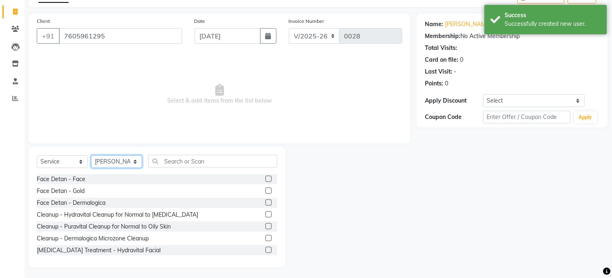
scroll to position [49, 0]
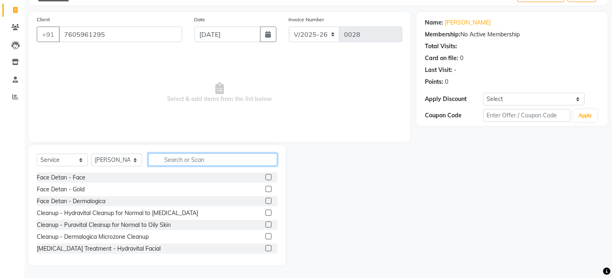
click at [219, 157] on input "text" at bounding box center [212, 159] width 129 height 13
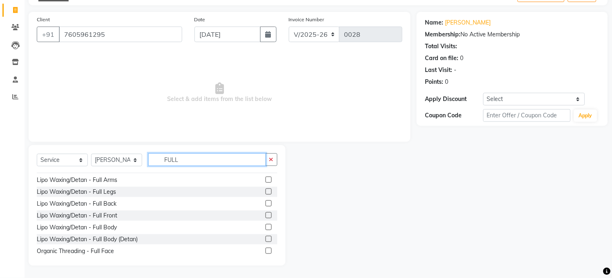
scroll to position [95, 0]
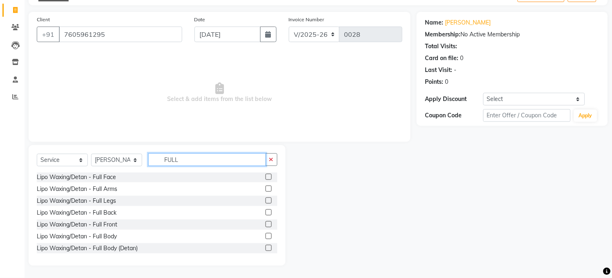
type input "FULL"
click at [266, 187] on label at bounding box center [269, 189] width 6 height 6
click at [266, 187] on input "checkbox" at bounding box center [268, 188] width 5 height 5
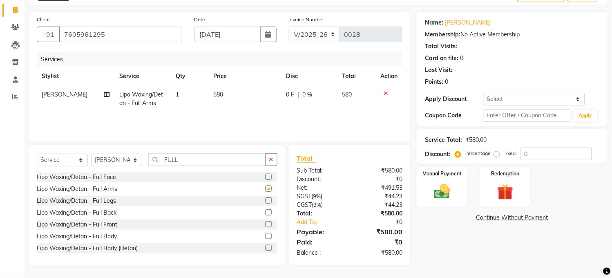
checkbox input "false"
click at [266, 198] on label at bounding box center [269, 200] width 6 height 6
click at [266, 198] on input "checkbox" at bounding box center [268, 200] width 5 height 5
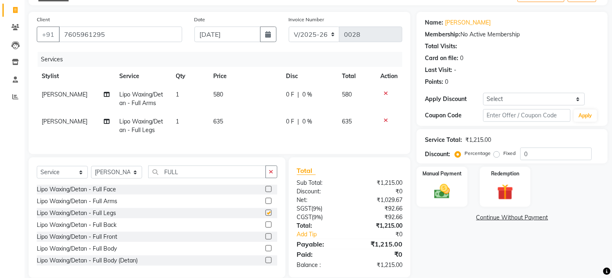
checkbox input "false"
click at [205, 178] on input "FULL" at bounding box center [207, 172] width 118 height 13
type input "F"
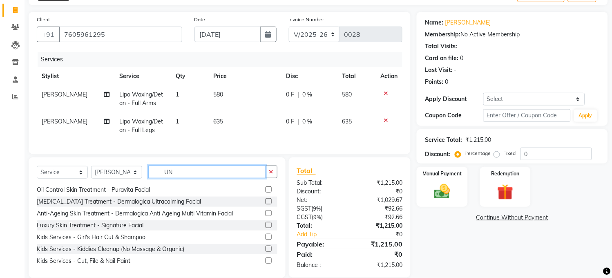
scroll to position [0, 0]
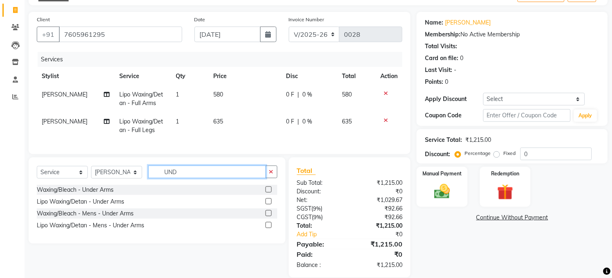
type input "UND"
click at [268, 204] on label at bounding box center [269, 201] width 6 height 6
click at [268, 204] on input "checkbox" at bounding box center [268, 201] width 5 height 5
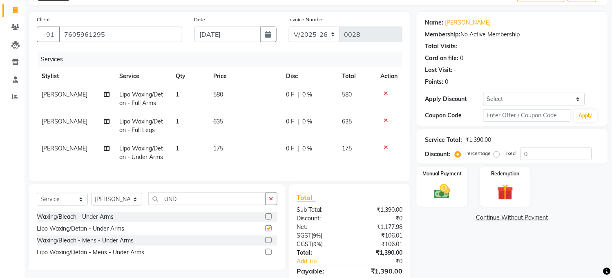
checkbox input "false"
click at [227, 205] on input "UND" at bounding box center [207, 199] width 118 height 13
type input "U"
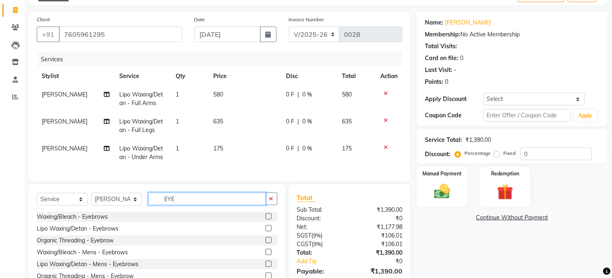
type input "EYE"
click at [270, 243] on label at bounding box center [269, 240] width 6 height 6
click at [270, 243] on input "checkbox" at bounding box center [268, 240] width 5 height 5
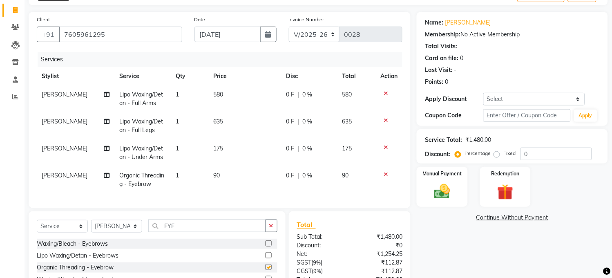
checkbox input "false"
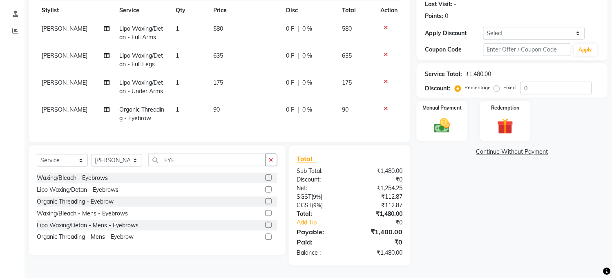
scroll to position [123, 0]
click at [273, 162] on icon "button" at bounding box center [271, 160] width 4 height 6
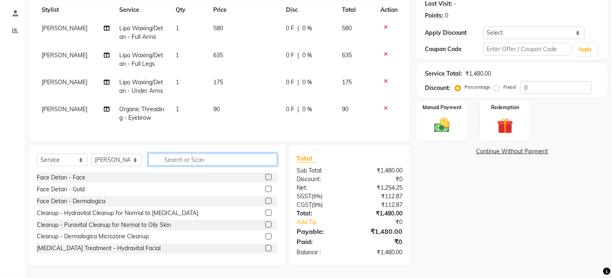
click at [214, 160] on input "text" at bounding box center [212, 159] width 129 height 13
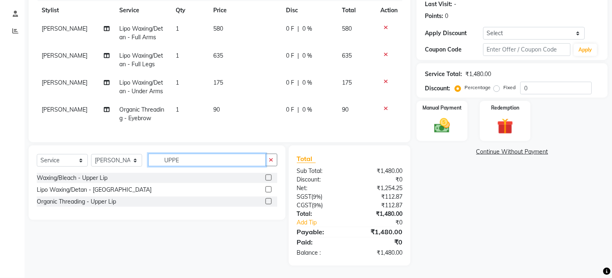
type input "UPPE"
click at [269, 201] on label at bounding box center [269, 201] width 6 height 6
click at [269, 201] on input "checkbox" at bounding box center [268, 201] width 5 height 5
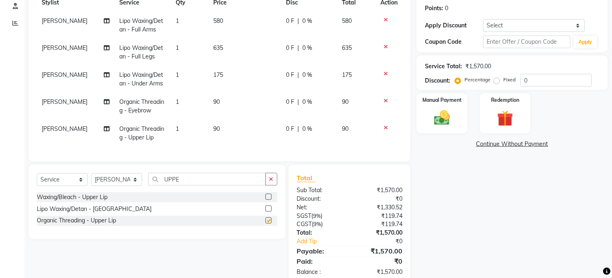
checkbox input "false"
click at [271, 182] on icon "button" at bounding box center [271, 179] width 4 height 6
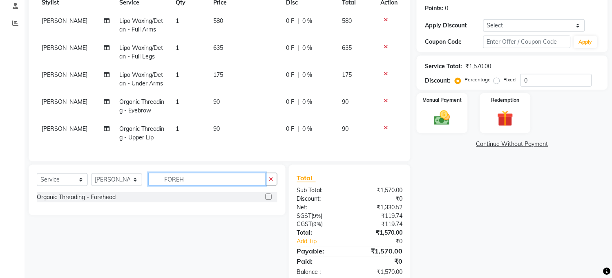
type input "FOREH"
click at [269, 200] on label at bounding box center [269, 197] width 6 height 6
click at [269, 200] on input "checkbox" at bounding box center [268, 197] width 5 height 5
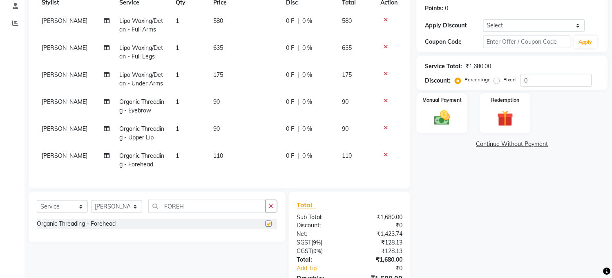
checkbox input "false"
click at [218, 102] on td "90" at bounding box center [245, 106] width 73 height 27
select select "89927"
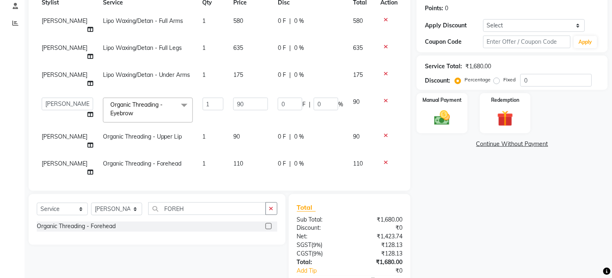
click at [218, 128] on td "1" at bounding box center [213, 141] width 31 height 27
select select "89927"
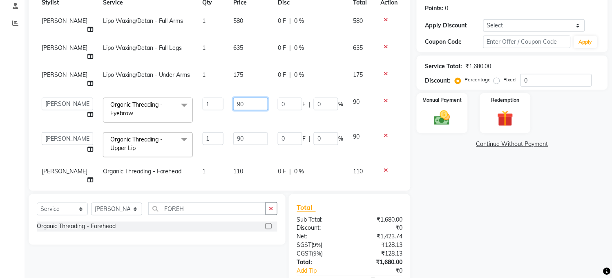
click at [237, 98] on input "90" at bounding box center [250, 104] width 35 height 13
type input "9"
type input "110"
click at [233, 17] on span "580" at bounding box center [238, 20] width 10 height 7
select select "89927"
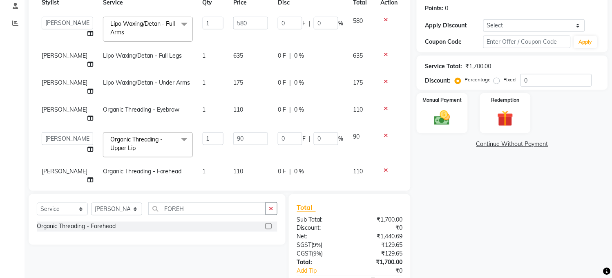
click at [233, 17] on input "580" at bounding box center [250, 23] width 35 height 13
type input "635"
click at [229, 54] on tbody "ASISH HIMANASHU KARTIK BARIK KARTIK PERMANIK KHUSHI Manager MEETANJALI NAMITA S…" at bounding box center [220, 100] width 366 height 177
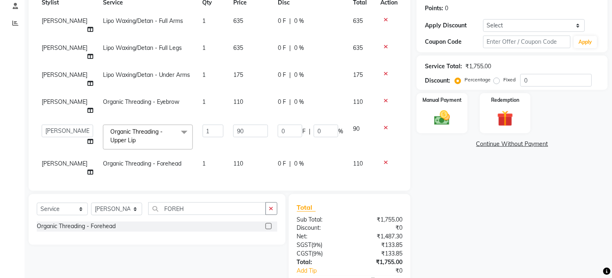
click at [233, 44] on span "635" at bounding box center [238, 47] width 10 height 7
select select "89927"
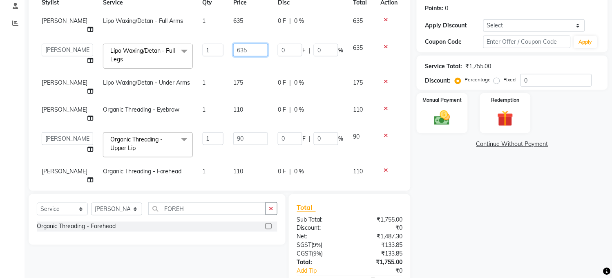
click at [233, 44] on input "635" at bounding box center [250, 50] width 35 height 13
click at [244, 44] on input "635" at bounding box center [250, 50] width 35 height 13
type input "6"
type input "740"
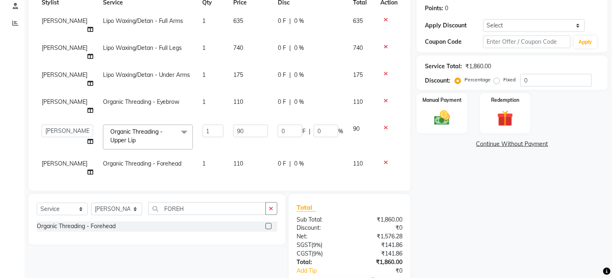
click at [392, 128] on tbody "NAMITA Lipo Waxing/Detan - Full Arms 1 635 0 F | 0 % 635 NAMITA Lipo Waxing/Det…" at bounding box center [220, 97] width 366 height 170
click at [132, 203] on select "Select Stylist ASISH HIMANASHU KARTIK BARIK KARTIK PERMANIK KHUSHI Manager MEET…" at bounding box center [116, 209] width 51 height 13
select select "89931"
click at [91, 203] on select "Select Stylist ASISH HIMANASHU KARTIK BARIK KARTIK PERMANIK KHUSHI Manager MEET…" at bounding box center [116, 209] width 51 height 13
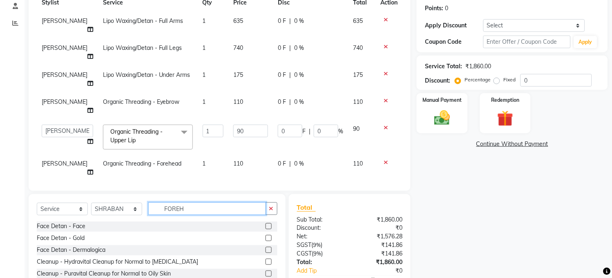
click at [196, 202] on input "FOREH" at bounding box center [207, 208] width 118 height 13
type input "F"
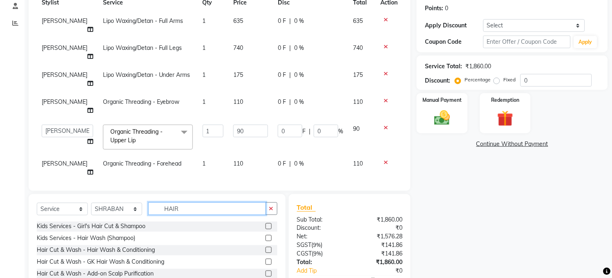
scroll to position [17, 0]
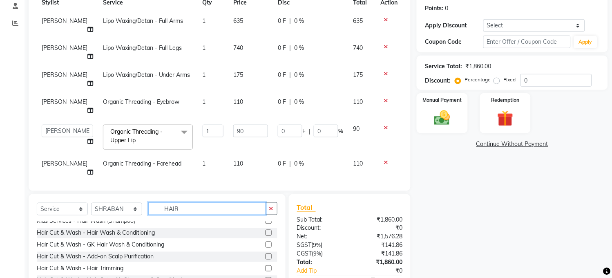
type input "HAIR"
click at [266, 277] on label at bounding box center [269, 280] width 6 height 6
click at [266, 278] on input "checkbox" at bounding box center [268, 280] width 5 height 5
checkbox input "false"
click at [428, 188] on div "Name: Sristhi Membership: No Active Membership Total Visits: Card on file: 0 La…" at bounding box center [515, 126] width 197 height 377
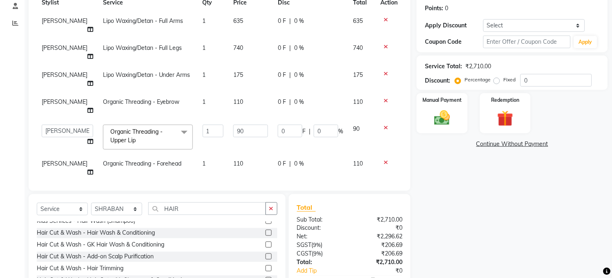
click at [340, 182] on td "0 F | 0 %" at bounding box center [310, 195] width 75 height 27
select select "89931"
click at [364, 182] on td "850" at bounding box center [361, 203] width 27 height 43
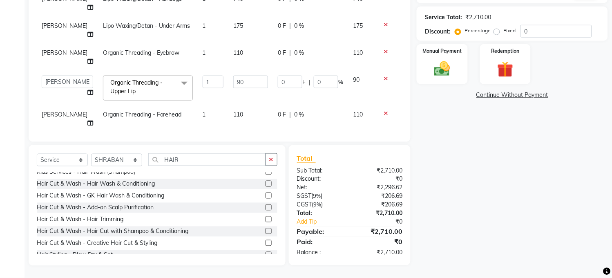
click at [359, 71] on td "90" at bounding box center [361, 88] width 27 height 35
click at [254, 132] on td "850" at bounding box center [251, 153] width 45 height 43
click at [227, 137] on div "Client +91 7605961295 Date 01-09-2025 Invoice Number V/2025 V/2025-26 0028 Serv…" at bounding box center [220, 15] width 382 height 253
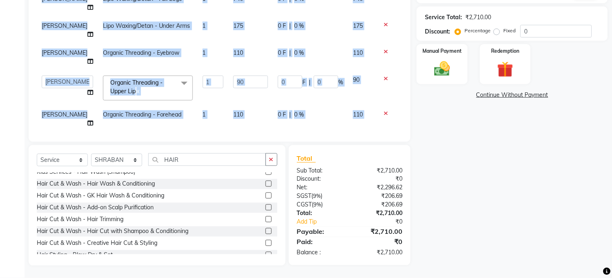
click at [227, 137] on div "Client +91 7605961295 Date 01-09-2025 Invoice Number V/2025 V/2025-26 0028 Serv…" at bounding box center [220, 15] width 382 height 253
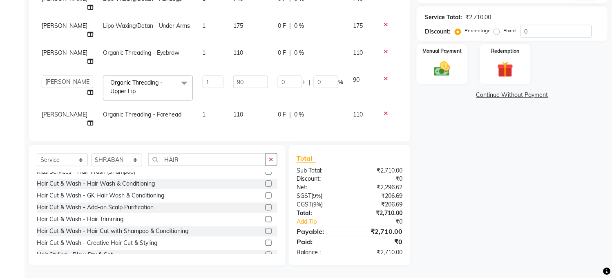
click at [493, 174] on div "Name: Sristhi Membership: No Active Membership Total Visits: Card on file: 0 La…" at bounding box center [515, 77] width 197 height 377
click at [176, 137] on span at bounding box center [184, 145] width 16 height 16
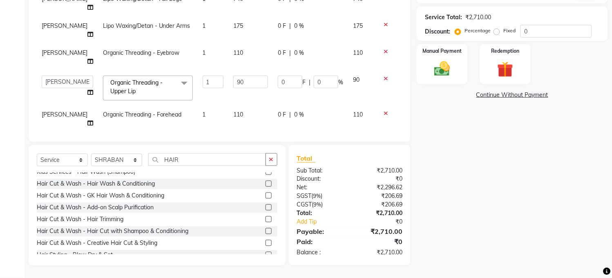
scroll to position [13, 0]
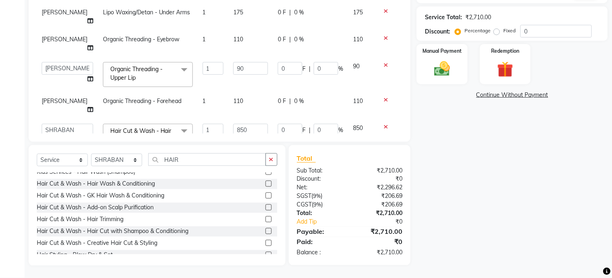
click at [384, 124] on icon at bounding box center [386, 127] width 4 height 6
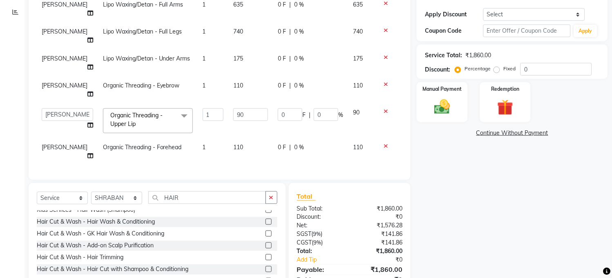
scroll to position [0, 0]
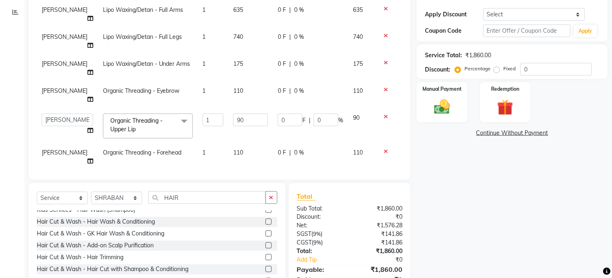
click at [266, 254] on label at bounding box center [269, 257] width 6 height 6
click at [266, 255] on input "checkbox" at bounding box center [268, 257] width 5 height 5
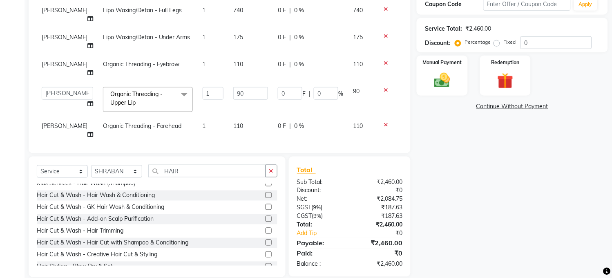
checkbox input "false"
click at [435, 80] on img at bounding box center [442, 80] width 27 height 19
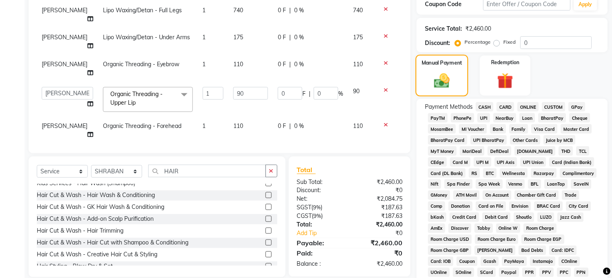
scroll to position [172, 0]
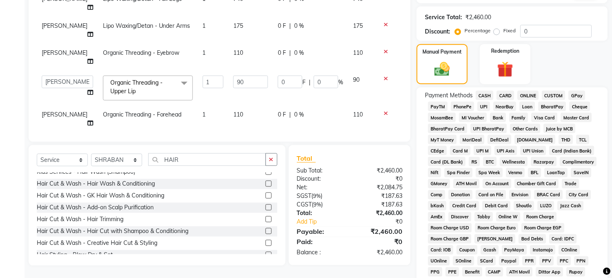
click at [480, 95] on span "CASH" at bounding box center [485, 95] width 18 height 9
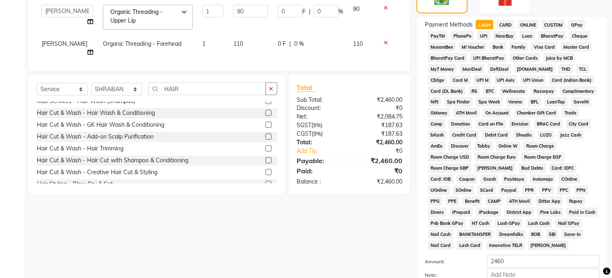
scroll to position [325, 0]
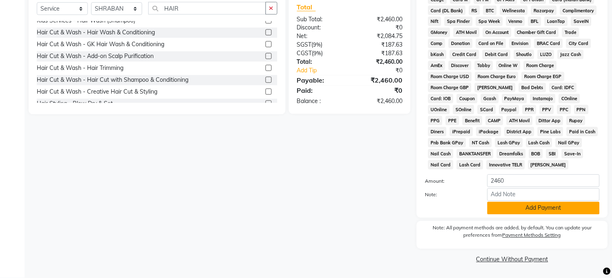
click at [574, 211] on button "Add Payment" at bounding box center [544, 208] width 112 height 13
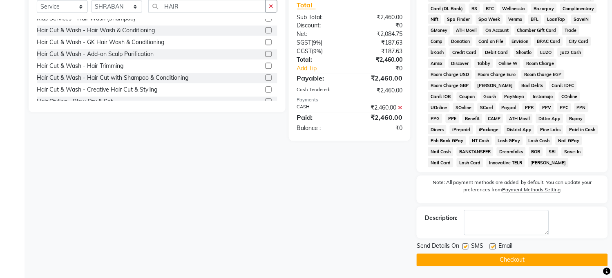
click at [529, 263] on button "Checkout" at bounding box center [512, 260] width 191 height 13
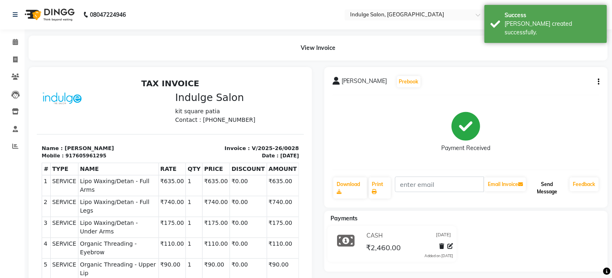
click at [545, 184] on button "Send Message" at bounding box center [547, 187] width 39 height 21
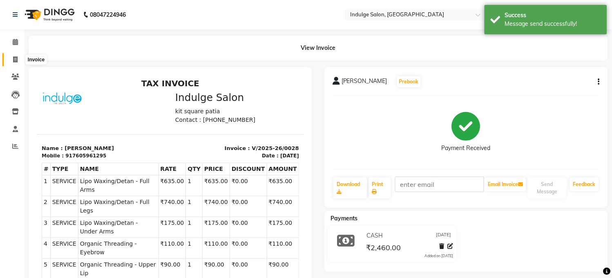
click at [13, 58] on icon at bounding box center [15, 59] width 4 height 6
select select "service"
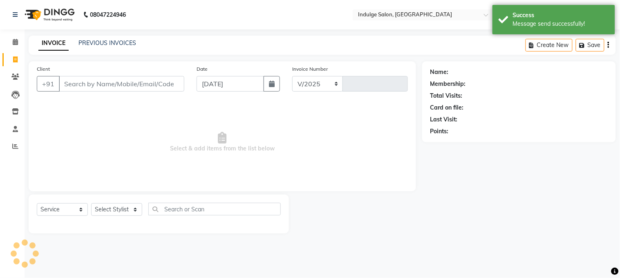
select select "8793"
type input "0029"
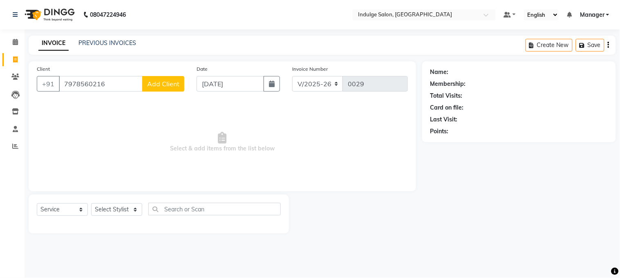
type input "7978560216"
click at [156, 85] on span "Add Client" at bounding box center [163, 84] width 32 height 8
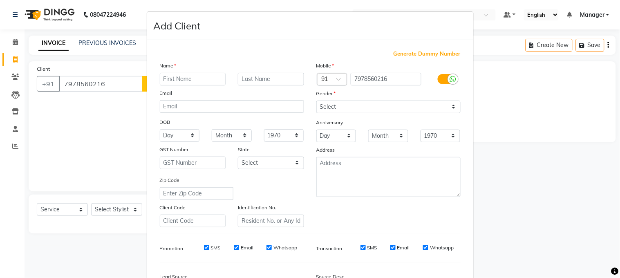
click at [166, 80] on input "text" at bounding box center [193, 79] width 66 height 13
type input "B J ROUT"
click at [387, 101] on select "Select Male Female Other Prefer Not To Say" at bounding box center [388, 107] width 144 height 13
select select "female"
click at [316, 101] on select "Select Male Female Other Prefer Not To Say" at bounding box center [388, 107] width 144 height 13
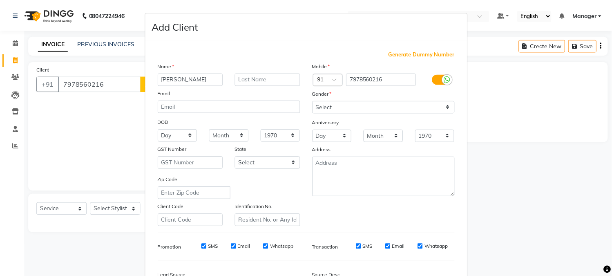
scroll to position [100, 0]
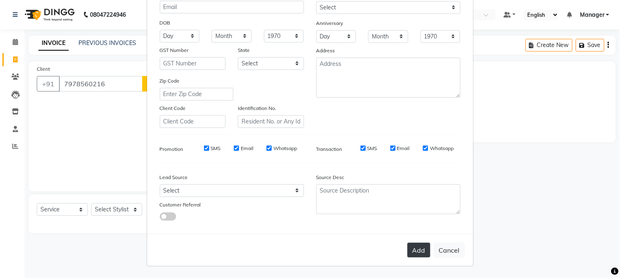
click at [411, 250] on button "Add" at bounding box center [419, 250] width 23 height 15
select select
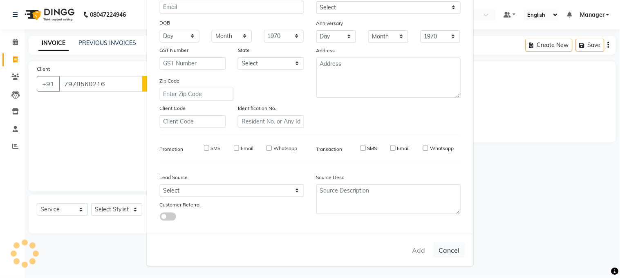
select select
checkbox input "false"
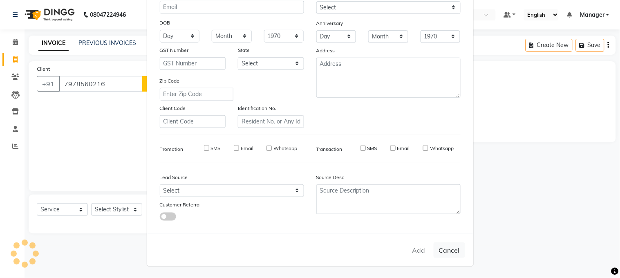
checkbox input "false"
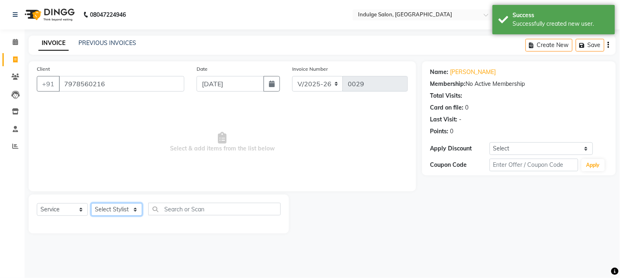
click at [134, 206] on select "Select Stylist ASISH HIMANASHU KARTIK BARIK KARTIK PERMANIK KHUSHI Manager MEET…" at bounding box center [116, 209] width 51 height 13
select select "89932"
click at [91, 204] on select "Select Stylist ASISH HIMANASHU KARTIK BARIK KARTIK PERMANIK KHUSHI Manager MEET…" at bounding box center [116, 209] width 51 height 13
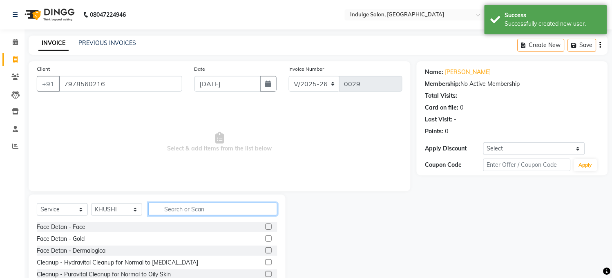
click at [193, 210] on input "text" at bounding box center [212, 209] width 129 height 13
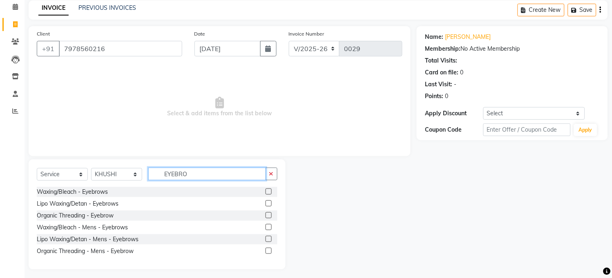
scroll to position [39, 0]
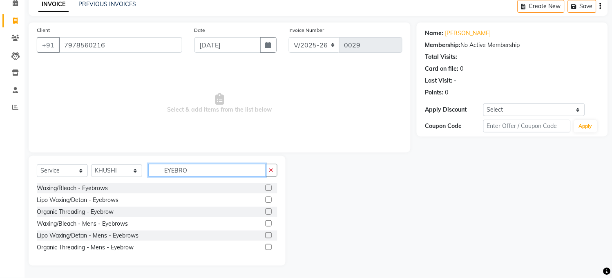
type input "EYEBRO"
click at [269, 210] on label at bounding box center [269, 212] width 6 height 6
click at [269, 210] on input "checkbox" at bounding box center [268, 211] width 5 height 5
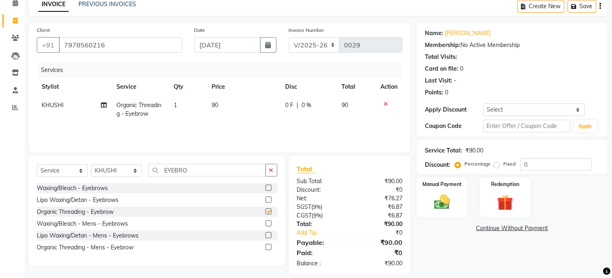
checkbox input "false"
click at [269, 169] on icon "button" at bounding box center [271, 170] width 4 height 6
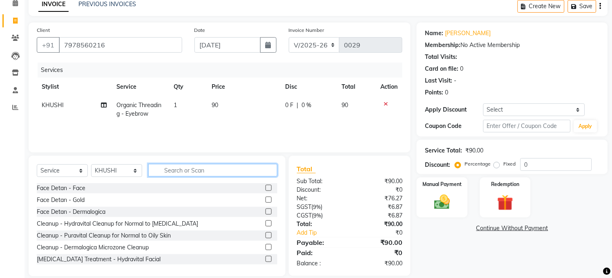
click at [185, 168] on input "text" at bounding box center [212, 170] width 129 height 13
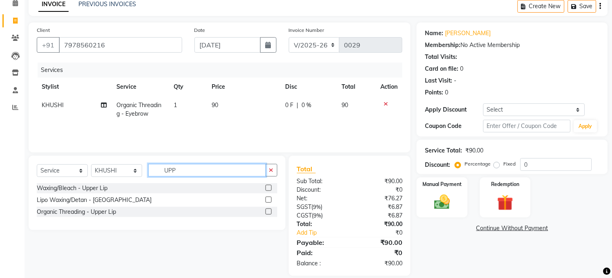
type input "UPP"
click at [267, 207] on div at bounding box center [272, 212] width 12 height 10
click at [267, 210] on label at bounding box center [269, 212] width 6 height 6
click at [267, 210] on input "checkbox" at bounding box center [268, 211] width 5 height 5
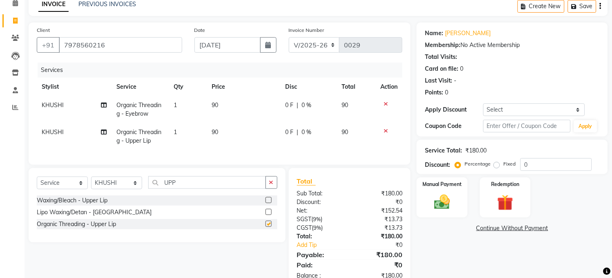
checkbox input "false"
click at [271, 185] on icon "button" at bounding box center [271, 182] width 4 height 6
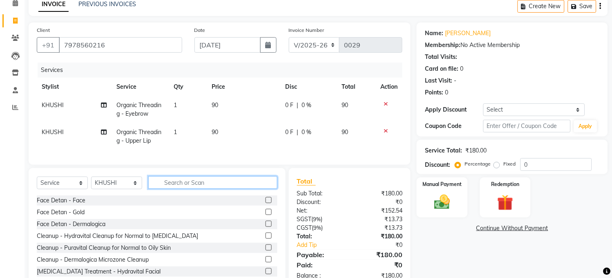
click at [229, 189] on input "text" at bounding box center [212, 182] width 129 height 13
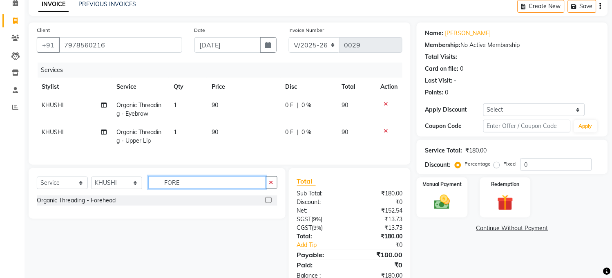
type input "FORE"
click at [268, 203] on label at bounding box center [269, 200] width 6 height 6
click at [268, 203] on input "checkbox" at bounding box center [268, 200] width 5 height 5
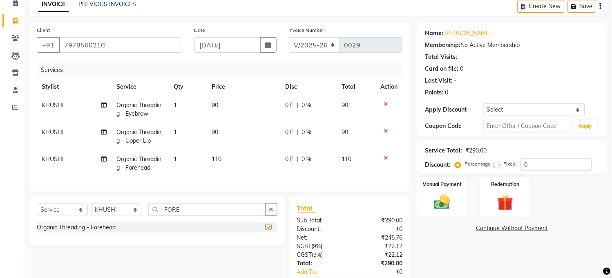
checkbox input "false"
click at [222, 104] on td "90" at bounding box center [244, 109] width 74 height 27
select select "89932"
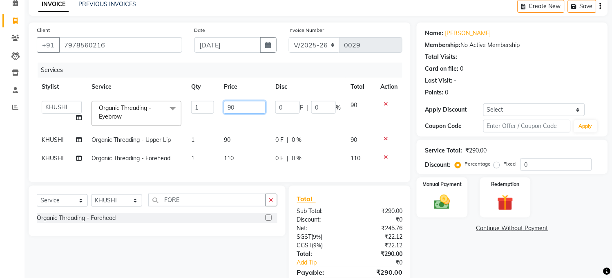
click at [235, 105] on input "90" at bounding box center [245, 107] width 42 height 13
type input "9"
type input "11"
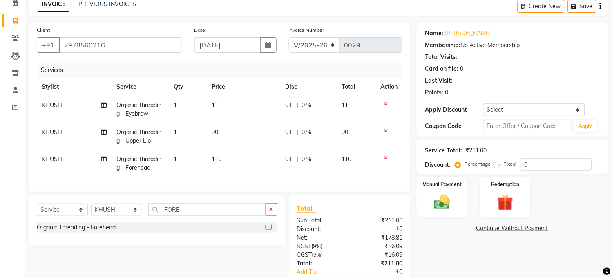
click at [316, 186] on div "Client +91 7978560216 Date 01-09-2025 Invoice Number V/2025 V/2025-26 0029 Serv…" at bounding box center [220, 106] width 382 height 169
click at [220, 101] on td "11" at bounding box center [244, 109] width 74 height 27
select select "89932"
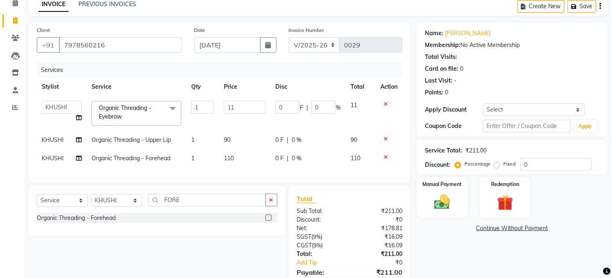
click at [220, 101] on td "11" at bounding box center [245, 113] width 52 height 35
click at [236, 105] on input "11" at bounding box center [245, 107] width 42 height 13
type input "110"
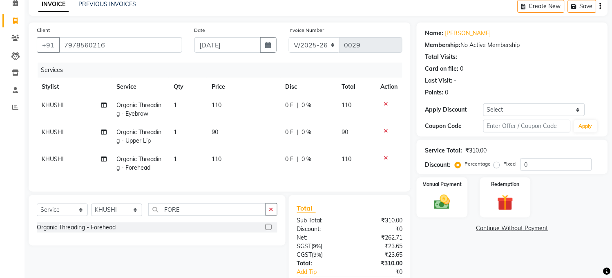
click at [305, 188] on div "Client +91 7978560216 Date 01-09-2025 Invoice Number V/2025 V/2025-26 0029 Serv…" at bounding box center [220, 106] width 382 height 169
click at [454, 197] on img at bounding box center [442, 202] width 27 height 19
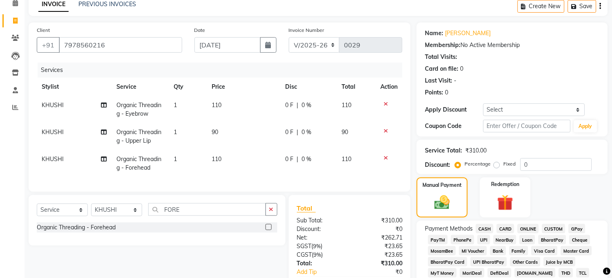
click at [525, 227] on span "ONLINE" at bounding box center [528, 228] width 21 height 9
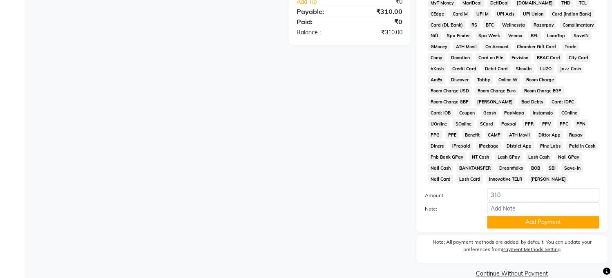
scroll to position [315, 0]
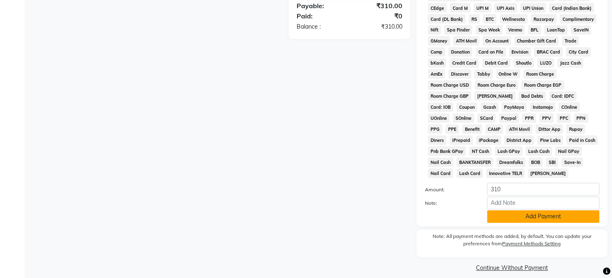
click at [581, 218] on button "Add Payment" at bounding box center [544, 217] width 112 height 13
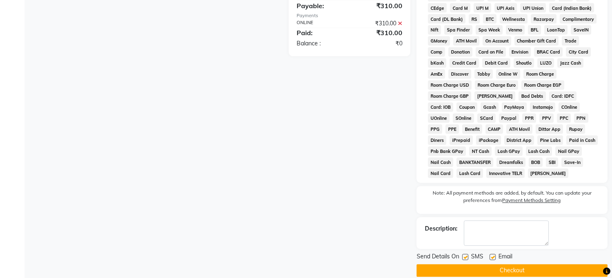
click at [537, 271] on button "Checkout" at bounding box center [512, 271] width 191 height 13
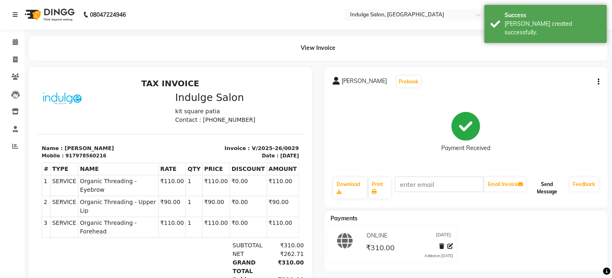
click at [552, 185] on button "Send Message" at bounding box center [547, 187] width 39 height 21
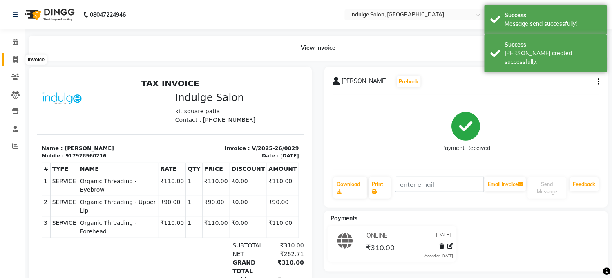
click at [14, 56] on span at bounding box center [15, 59] width 14 height 9
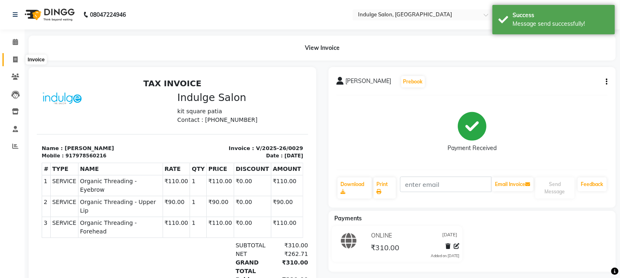
select select "service"
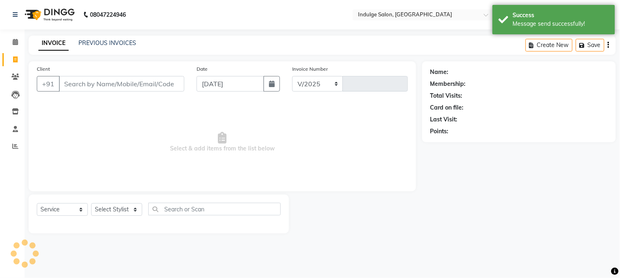
select select "8793"
type input "0030"
click at [93, 86] on input "Client" at bounding box center [122, 84] width 126 height 16
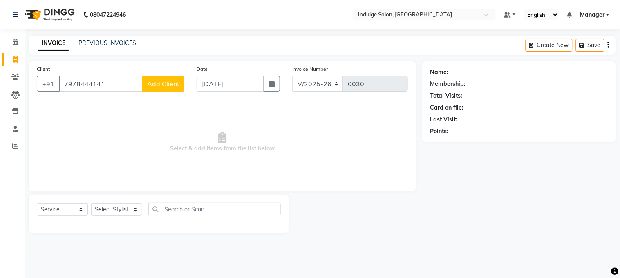
type input "7978444141"
click at [159, 80] on span "Add Client" at bounding box center [163, 84] width 32 height 8
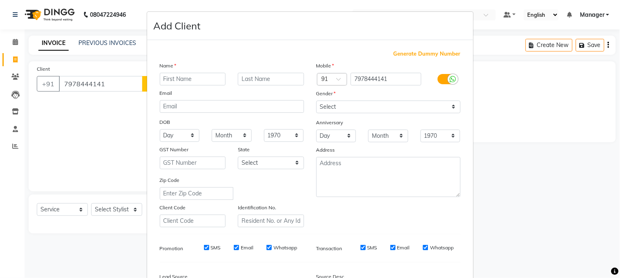
click at [170, 79] on input "text" at bounding box center [193, 79] width 66 height 13
type input "ABHIPSA"
click at [332, 106] on select "Select Male Female Other Prefer Not To Say" at bounding box center [388, 107] width 144 height 13
select select "female"
click at [316, 101] on select "Select Male Female Other Prefer Not To Say" at bounding box center [388, 107] width 144 height 13
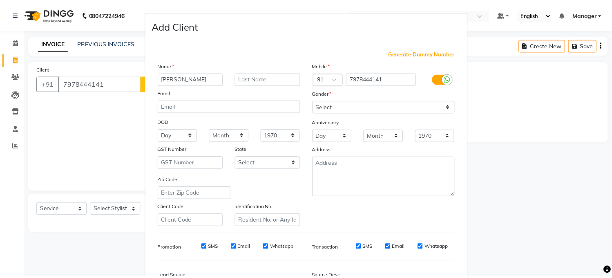
scroll to position [100, 0]
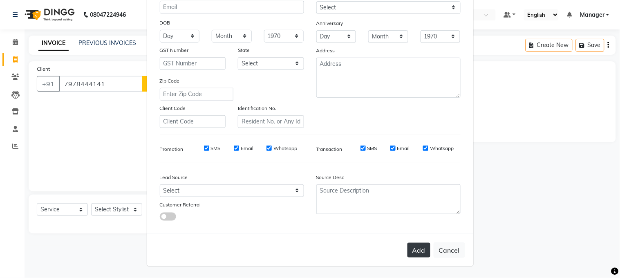
click at [416, 252] on button "Add" at bounding box center [419, 250] width 23 height 15
select select
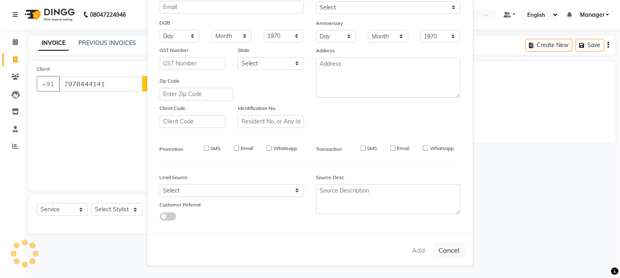
select select
checkbox input "false"
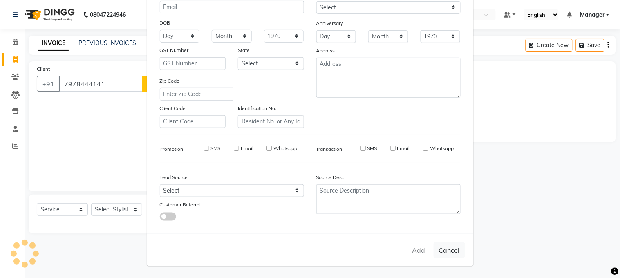
checkbox input "false"
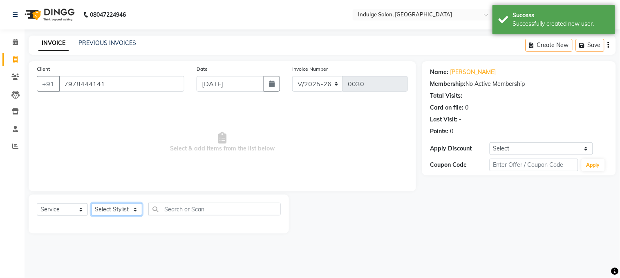
click at [134, 211] on select "Select Stylist ASISH HIMANASHU KARTIK BARIK KARTIK PERMANIK KHUSHI Manager MEET…" at bounding box center [116, 209] width 51 height 13
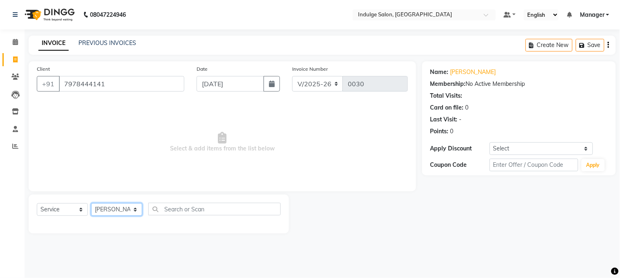
click at [91, 204] on select "Select Stylist ASISH HIMANASHU KARTIK BARIK KARTIK PERMANIK KHUSHI Manager MEET…" at bounding box center [116, 209] width 51 height 13
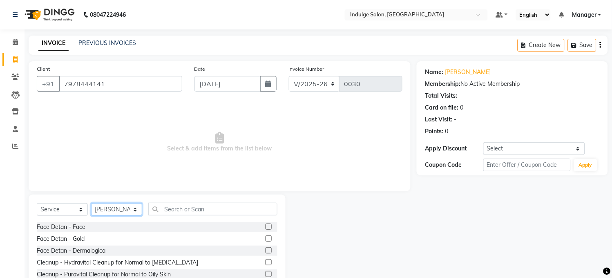
click at [117, 209] on select "Select Stylist ASISH HIMANASHU KARTIK BARIK KARTIK PERMANIK KHUSHI Manager MEET…" at bounding box center [116, 209] width 51 height 13
select select "90182"
click at [91, 204] on select "Select Stylist ASISH HIMANASHU KARTIK BARIK KARTIK PERMANIK KHUSHI Manager MEET…" at bounding box center [116, 209] width 51 height 13
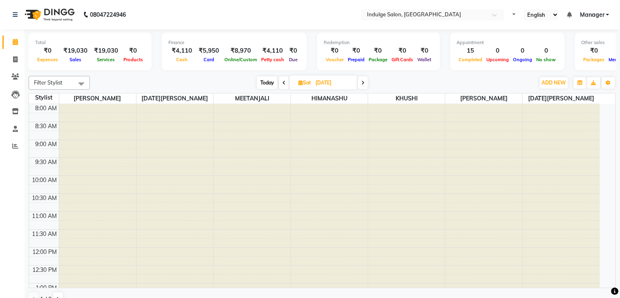
select select "en"
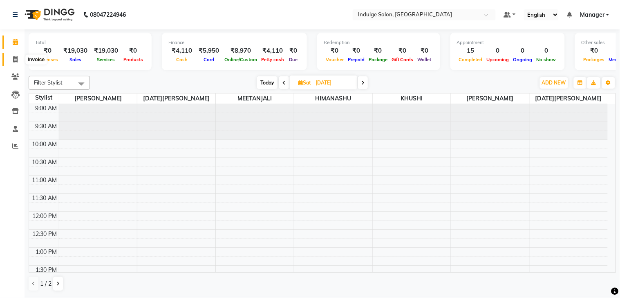
click at [17, 59] on icon at bounding box center [15, 59] width 4 height 6
select select "service"
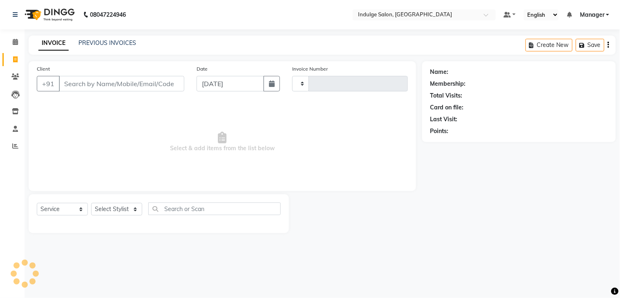
type input "0030"
select select "8793"
click at [106, 43] on link "PREVIOUS INVOICES" at bounding box center [107, 42] width 58 height 7
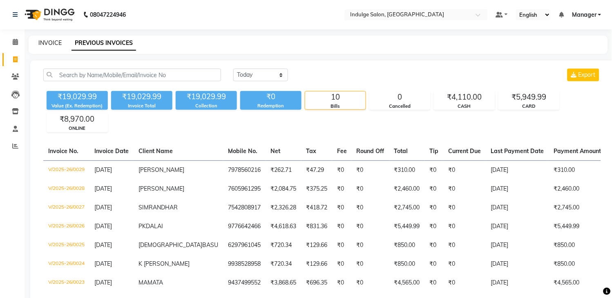
click at [44, 41] on link "INVOICE" at bounding box center [49, 42] width 23 height 7
select select "service"
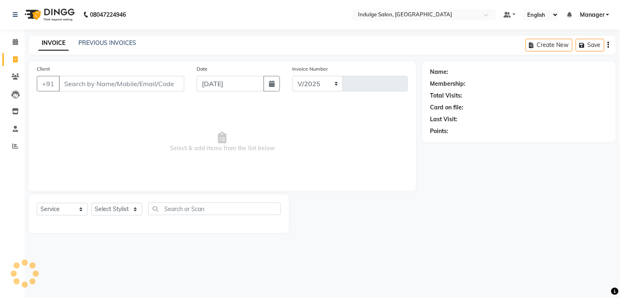
select select "8793"
type input "0030"
click at [87, 87] on input "Client" at bounding box center [122, 84] width 126 height 16
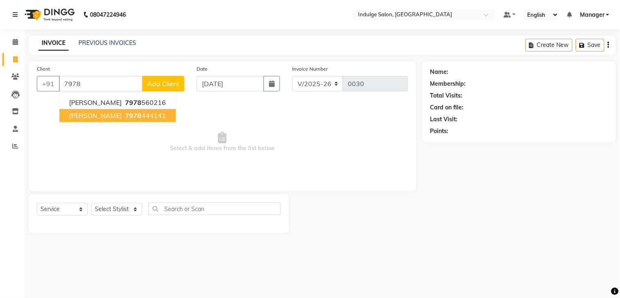
click at [90, 117] on span "ABHIPSA" at bounding box center [95, 116] width 53 height 8
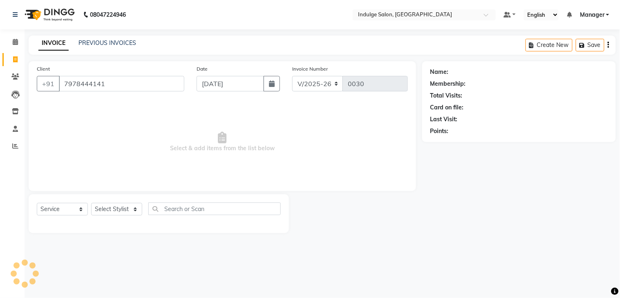
type input "7978444141"
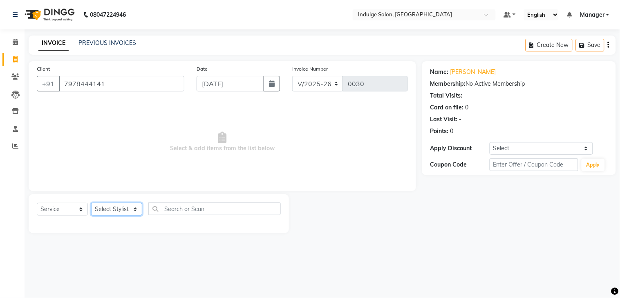
click at [121, 209] on select "Select Stylist ASISH HIMANASHU KARTIK BARIK KARTIK PERMANIK KHUSHI Manager MEET…" at bounding box center [116, 209] width 51 height 13
select select "90182"
click at [91, 204] on select "Select Stylist ASISH HIMANASHU KARTIK BARIK KARTIK PERMANIK KHUSHI Manager MEET…" at bounding box center [116, 209] width 51 height 13
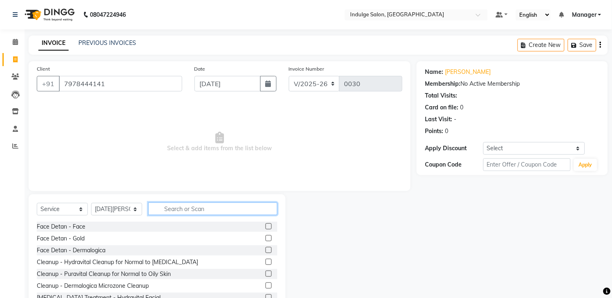
click at [167, 207] on input "text" at bounding box center [212, 209] width 129 height 13
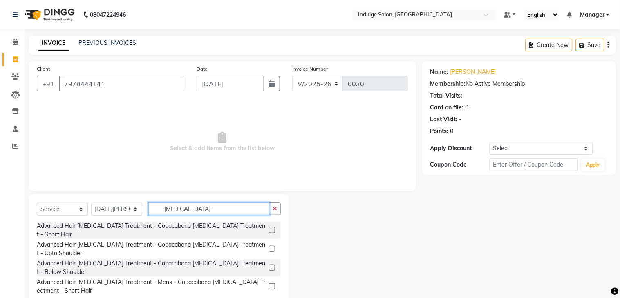
type input "botox"
click at [272, 265] on label at bounding box center [272, 268] width 6 height 6
click at [272, 266] on input "checkbox" at bounding box center [271, 268] width 5 height 5
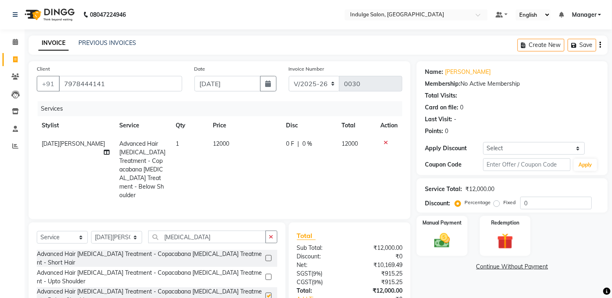
checkbox input "false"
click at [270, 234] on icon "button" at bounding box center [271, 237] width 4 height 6
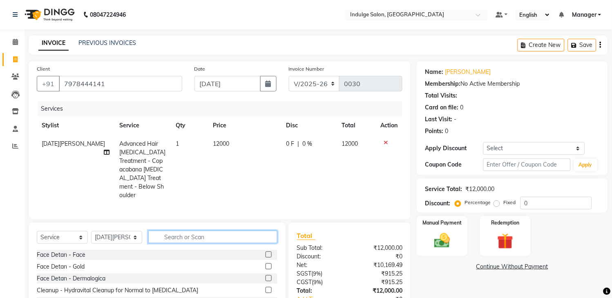
click at [247, 231] on input "text" at bounding box center [212, 237] width 129 height 13
click at [80, 231] on select "Select Service Product Membership Package Voucher Prepaid Gift Card" at bounding box center [62, 237] width 51 height 13
select select "product"
click at [37, 231] on select "Select Service Product Membership Package Voucher Prepaid Gift Card" at bounding box center [62, 237] width 51 height 13
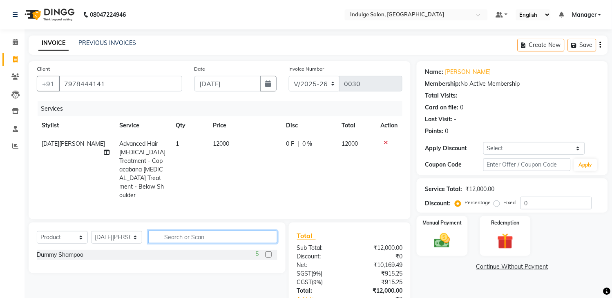
click at [186, 231] on input "text" at bounding box center [212, 237] width 129 height 13
type input "q"
click at [504, 204] on label "Fixed" at bounding box center [510, 202] width 12 height 7
click at [496, 204] on input "Fixed" at bounding box center [499, 203] width 6 height 6
radio input "true"
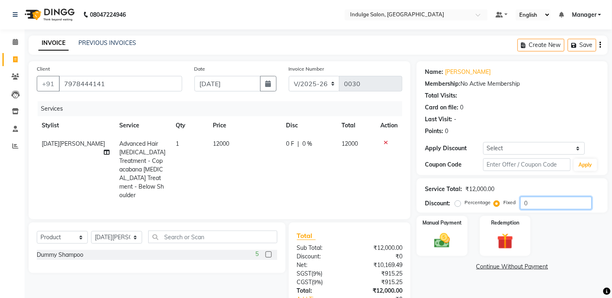
click at [534, 207] on input "0" at bounding box center [557, 203] width 72 height 13
type input "4000"
click at [571, 229] on div "Manual Payment Redemption" at bounding box center [513, 236] width 204 height 40
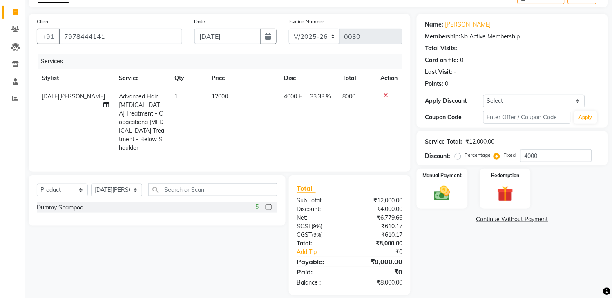
click at [590, 259] on div "Name: Abhipsa Membership: No Active Membership Total Visits: Card on file: 0 La…" at bounding box center [515, 155] width 197 height 282
click at [460, 184] on div "Manual Payment" at bounding box center [442, 189] width 53 height 42
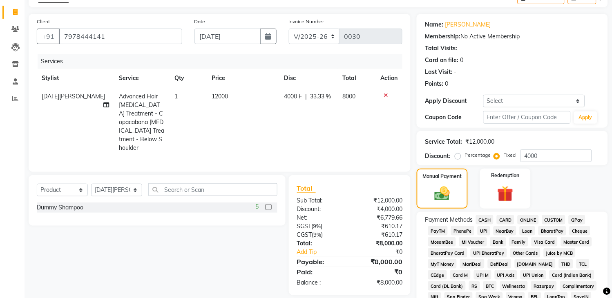
click at [508, 219] on span "CARD" at bounding box center [506, 219] width 18 height 9
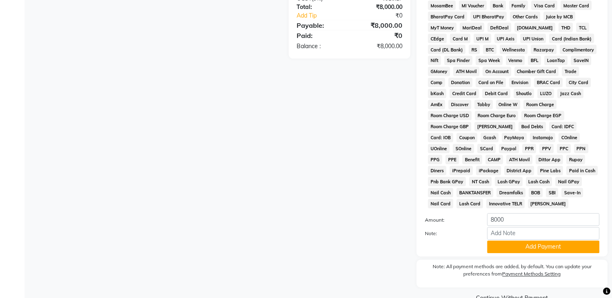
scroll to position [285, 0]
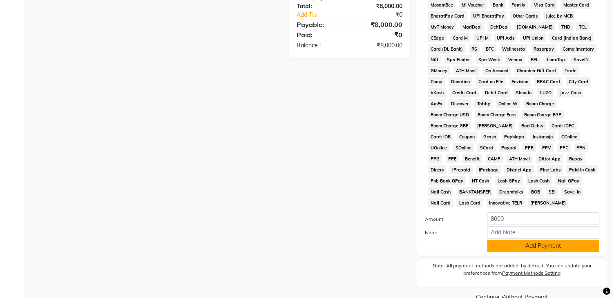
click at [576, 247] on button "Add Payment" at bounding box center [544, 246] width 112 height 13
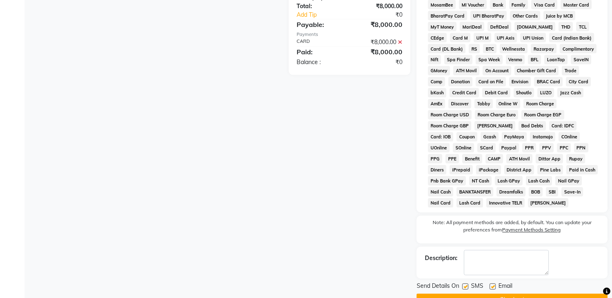
scroll to position [308, 0]
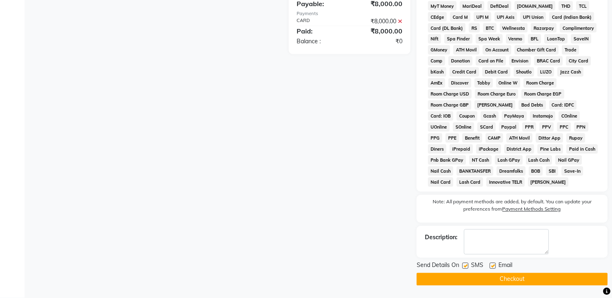
click at [511, 279] on button "Checkout" at bounding box center [512, 280] width 191 height 13
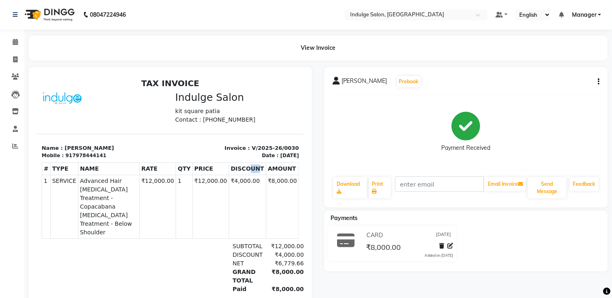
drag, startPoint x: 241, startPoint y: 168, endPoint x: 249, endPoint y: 161, distance: 10.8
click at [249, 163] on th "DISCOUNT" at bounding box center [247, 169] width 37 height 12
click at [251, 159] on div "# TYPE NAME RATE QTY PRICE DISCOUNT AMOUNT 1" at bounding box center [170, 200] width 258 height 83
click at [18, 59] on span at bounding box center [15, 59] width 14 height 9
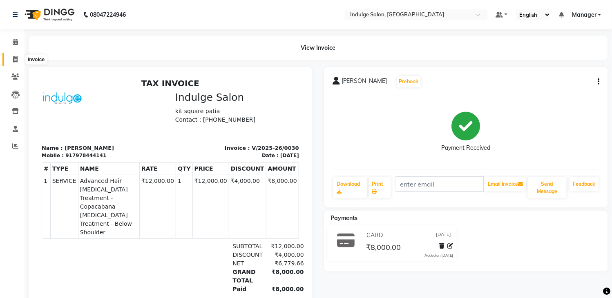
select select "service"
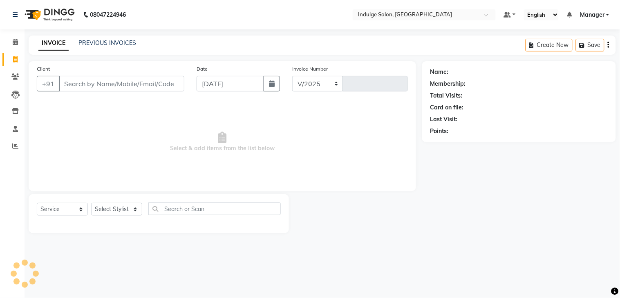
select select "8793"
type input "0031"
click at [75, 88] on input "Client" at bounding box center [122, 84] width 126 height 16
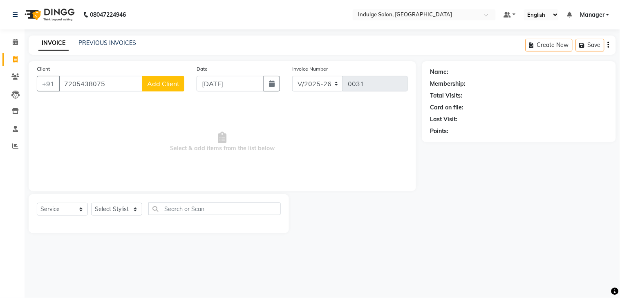
type input "7205438075"
click at [157, 83] on span "Add Client" at bounding box center [163, 84] width 32 height 8
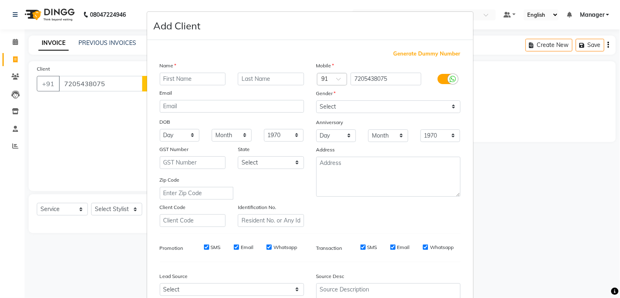
click at [168, 79] on input "text" at bounding box center [193, 79] width 66 height 13
type input "divya"
click at [391, 111] on select "Select Male Female Other Prefer Not To Say" at bounding box center [388, 107] width 144 height 13
select select "female"
click at [316, 101] on select "Select Male Female Other Prefer Not To Say" at bounding box center [388, 107] width 144 height 13
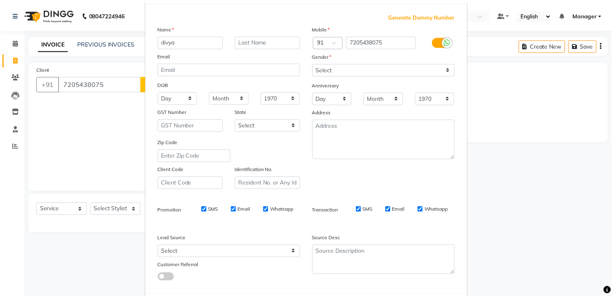
scroll to position [79, 0]
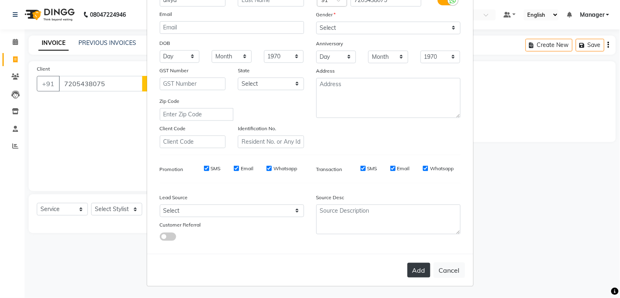
click at [415, 269] on button "Add" at bounding box center [419, 270] width 23 height 15
select select
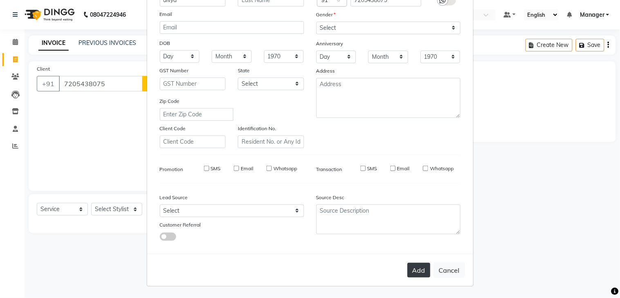
select select
checkbox input "false"
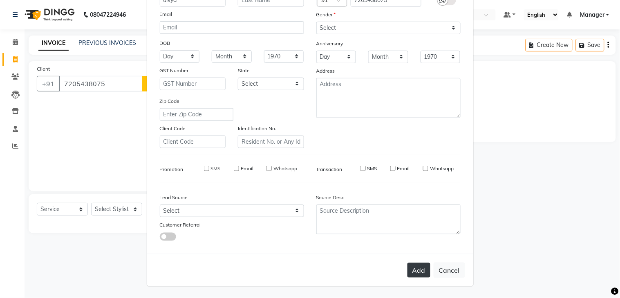
checkbox input "false"
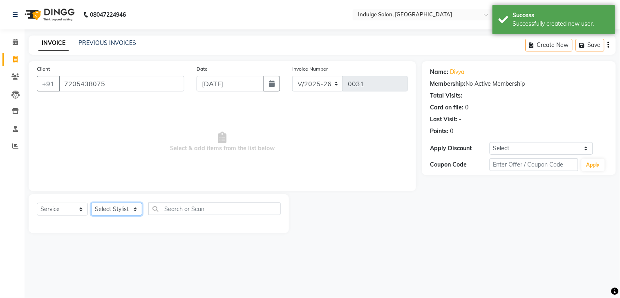
click at [135, 207] on select "Select Stylist ASISH HIMANASHU KARTIK BARIK KARTIK PERMANIK KHUSHI Manager MEET…" at bounding box center [116, 209] width 51 height 13
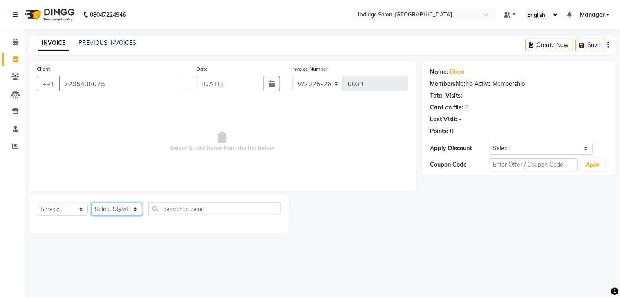
select select "89932"
click at [91, 204] on select "Select Stylist ASISH HIMANASHU KARTIK BARIK KARTIK PERMANIK KHUSHI Manager MEET…" at bounding box center [116, 209] width 51 height 13
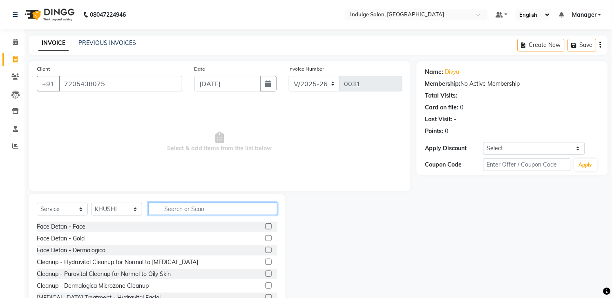
click at [166, 207] on input "text" at bounding box center [212, 209] width 129 height 13
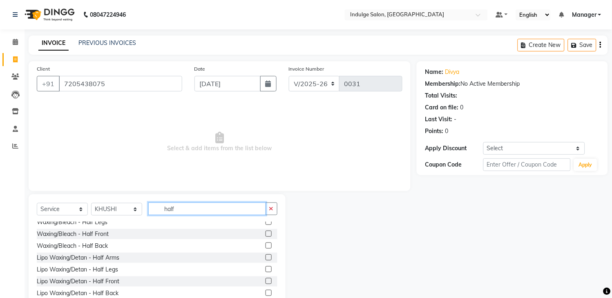
scroll to position [45, 0]
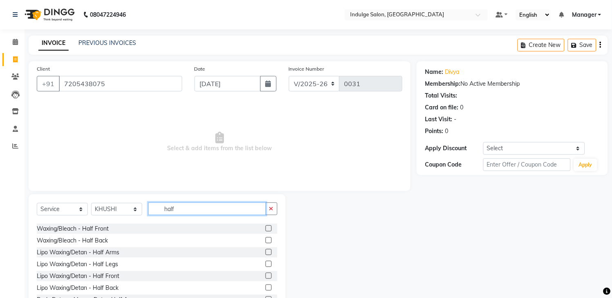
type input "half"
click at [266, 263] on label at bounding box center [269, 264] width 6 height 6
click at [266, 263] on input "checkbox" at bounding box center [268, 264] width 5 height 5
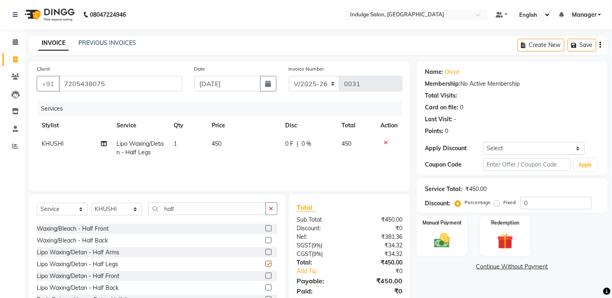
checkbox input "false"
click at [268, 209] on button "button" at bounding box center [272, 209] width 12 height 13
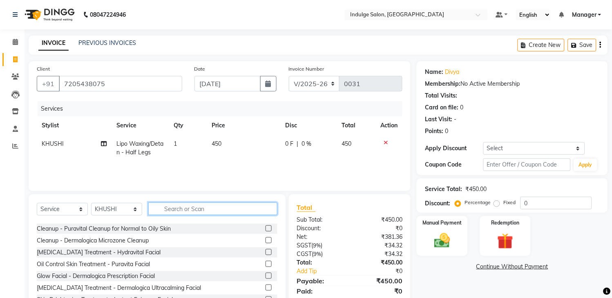
click at [220, 213] on input "text" at bounding box center [212, 209] width 129 height 13
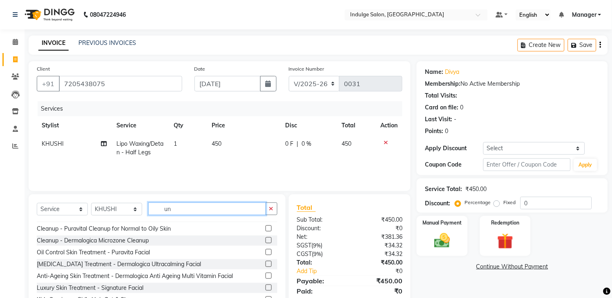
scroll to position [0, 0]
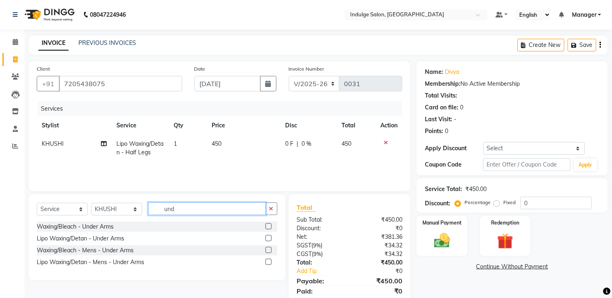
type input "und"
click at [268, 235] on label at bounding box center [269, 238] width 6 height 6
click at [268, 236] on input "checkbox" at bounding box center [268, 238] width 5 height 5
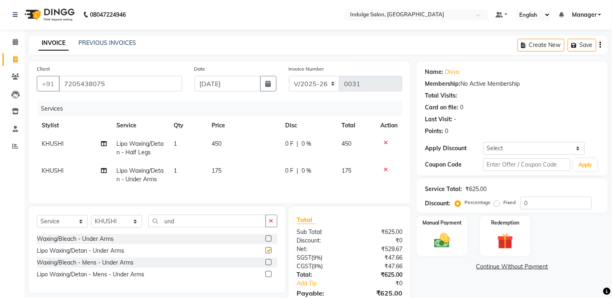
checkbox input "false"
click at [270, 224] on icon "button" at bounding box center [271, 221] width 4 height 6
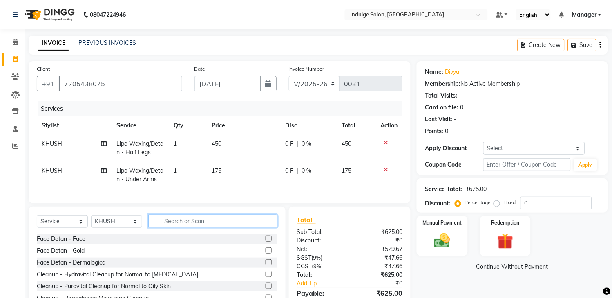
click at [212, 228] on input "text" at bounding box center [212, 221] width 129 height 13
click at [137, 228] on select "Select Stylist ASISH HIMANASHU KARTIK BARIK KARTIK PERMANIK KHUSHI Manager MEET…" at bounding box center [116, 221] width 51 height 13
select select "89933"
click at [91, 224] on select "Select Stylist ASISH HIMANASHU KARTIK BARIK KARTIK PERMANIK KHUSHI Manager MEET…" at bounding box center [116, 221] width 51 height 13
click at [176, 226] on input "text" at bounding box center [212, 221] width 129 height 13
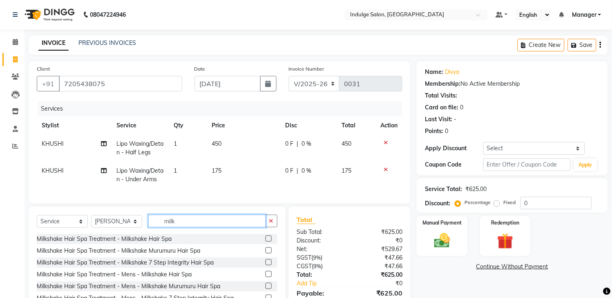
type input "milk"
click at [268, 254] on label at bounding box center [269, 251] width 6 height 6
click at [268, 254] on input "checkbox" at bounding box center [268, 251] width 5 height 5
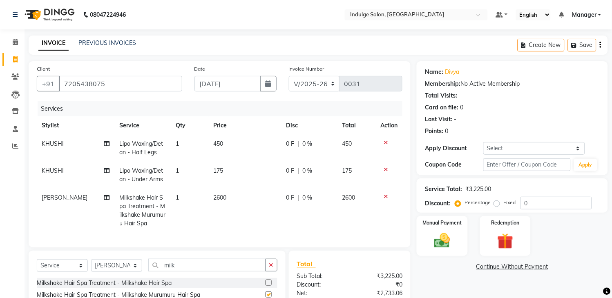
checkbox input "false"
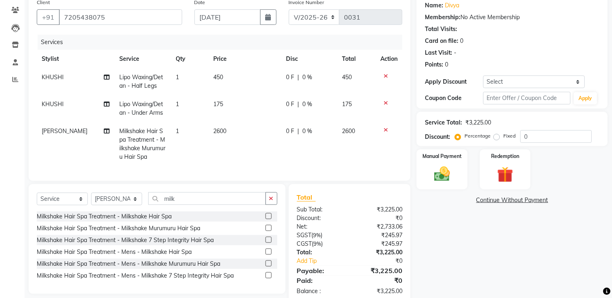
click at [218, 75] on span "450" at bounding box center [219, 77] width 10 height 7
click at [209, 75] on td "1" at bounding box center [190, 81] width 38 height 27
select select "89932"
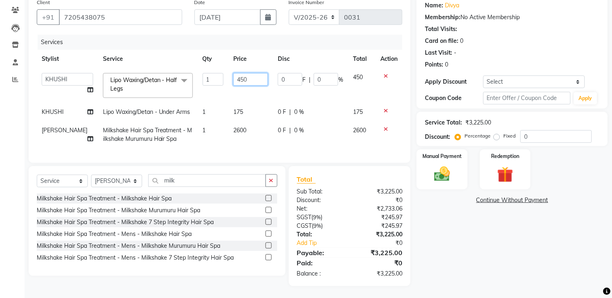
click at [238, 78] on input "450" at bounding box center [250, 79] width 35 height 13
type input "4"
type input "580"
click at [328, 163] on div "Client +91 7205438075 Date 01-09-2025 Invoice Number V/2025 V/2025-26 0031 Serv…" at bounding box center [220, 79] width 382 height 168
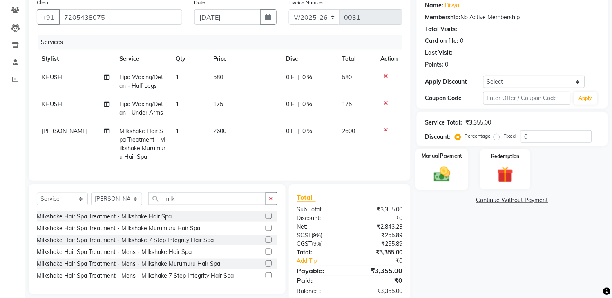
click at [452, 170] on img at bounding box center [442, 174] width 27 height 19
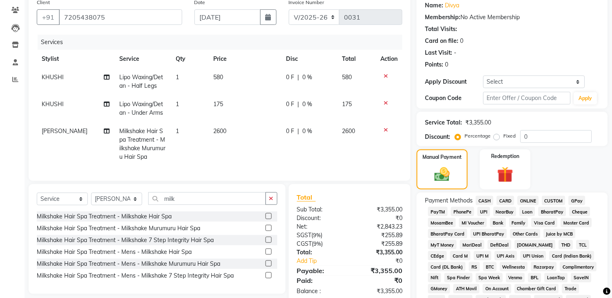
click at [506, 200] on span "CARD" at bounding box center [506, 200] width 18 height 9
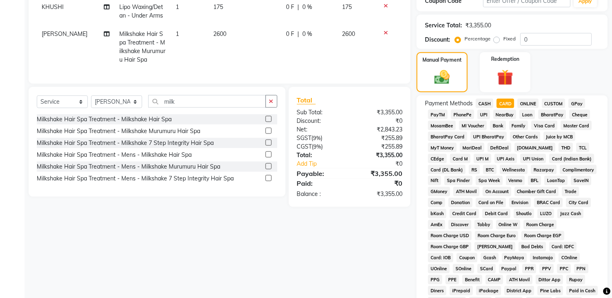
scroll to position [305, 0]
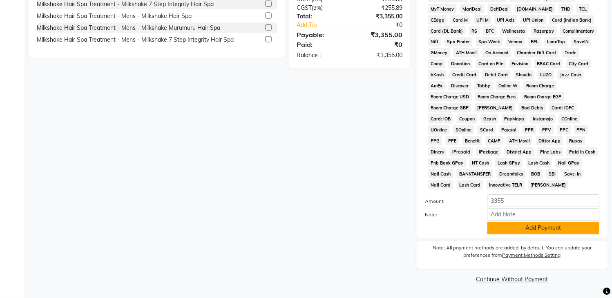
click at [545, 226] on button "Add Payment" at bounding box center [544, 228] width 112 height 13
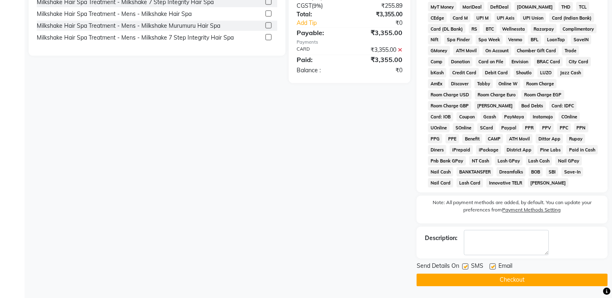
click at [508, 279] on button "Checkout" at bounding box center [512, 280] width 191 height 13
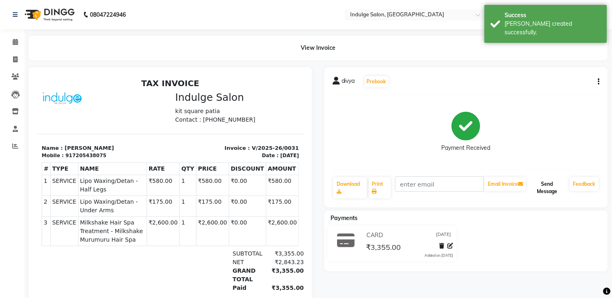
click at [552, 186] on button "Send Message" at bounding box center [547, 187] width 39 height 21
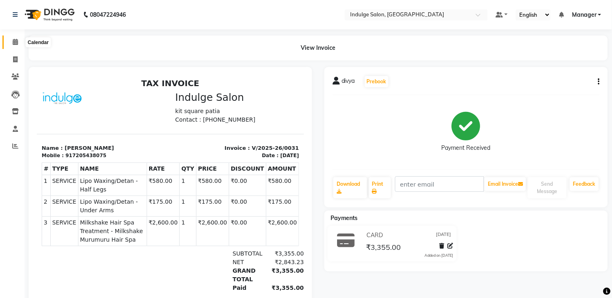
click at [11, 39] on span at bounding box center [15, 42] width 14 height 9
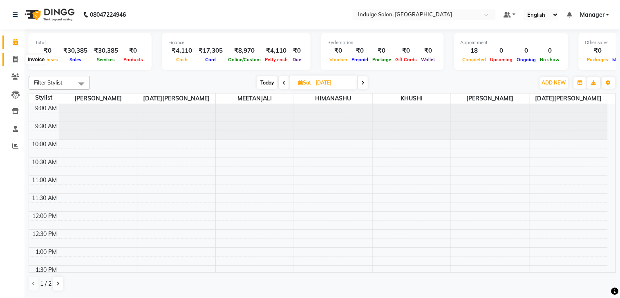
click at [10, 55] on span at bounding box center [15, 59] width 14 height 9
select select "service"
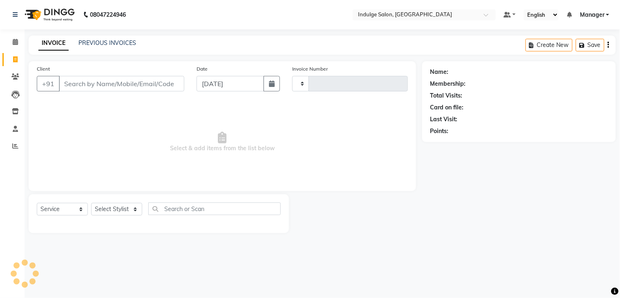
type input "0032"
select select "8793"
click at [101, 42] on link "PREVIOUS INVOICES" at bounding box center [107, 42] width 58 height 7
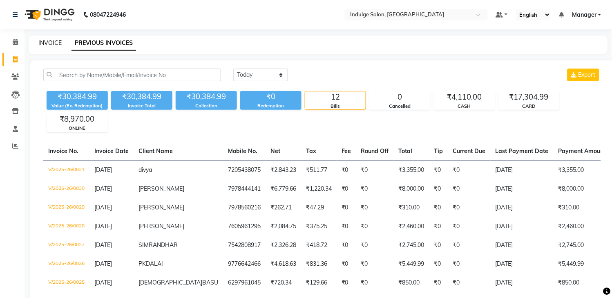
click at [44, 43] on link "INVOICE" at bounding box center [49, 42] width 23 height 7
select select "service"
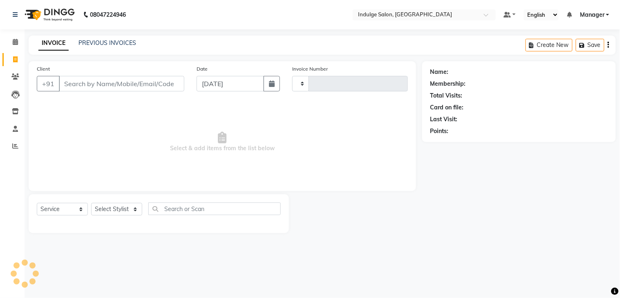
type input "0032"
select select "8793"
click at [111, 88] on input "Client" at bounding box center [122, 84] width 126 height 16
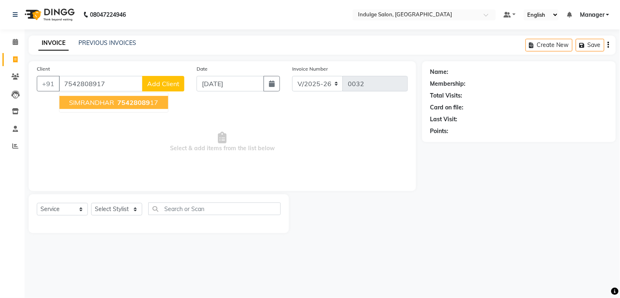
type input "7542808917"
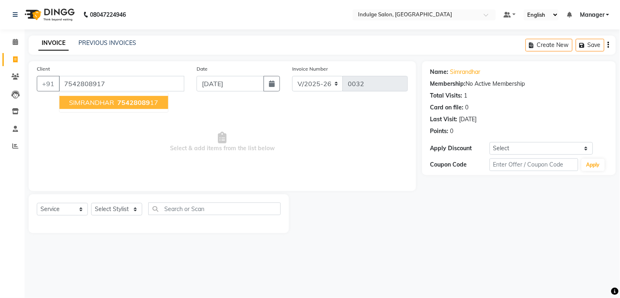
click at [137, 104] on span "75428089" at bounding box center [133, 103] width 33 height 8
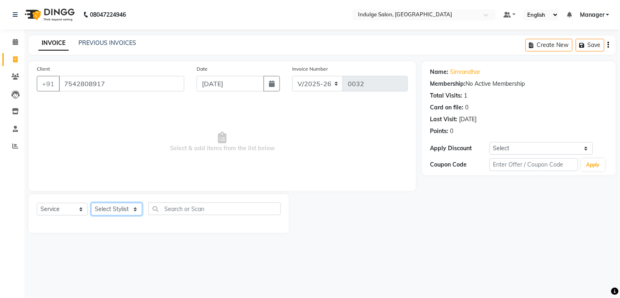
click at [136, 209] on select "Select Stylist ASISH HIMANASHU KARTIK BARIK KARTIK PERMANIK KHUSHI Manager MEET…" at bounding box center [116, 209] width 51 height 13
select select "89927"
click at [91, 204] on select "Select Stylist ASISH HIMANASHU KARTIK BARIK KARTIK PERMANIK KHUSHI Manager MEET…" at bounding box center [116, 209] width 51 height 13
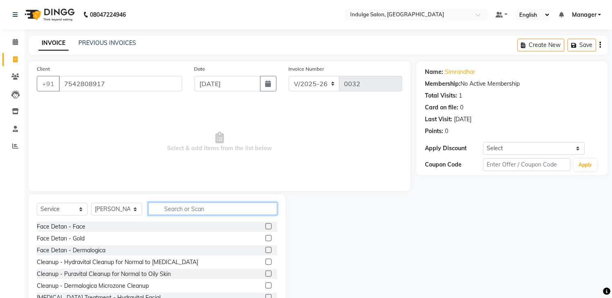
click at [177, 209] on input "text" at bounding box center [212, 209] width 129 height 13
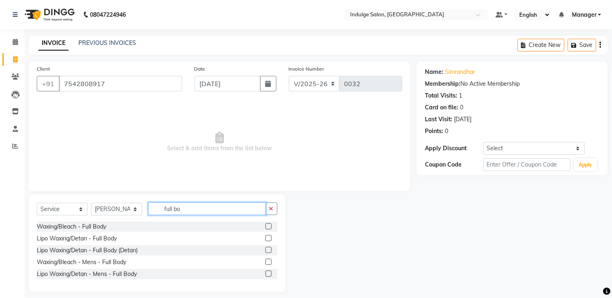
type input "full bo"
click at [267, 239] on label at bounding box center [269, 238] width 6 height 6
click at [267, 239] on input "checkbox" at bounding box center [268, 238] width 5 height 5
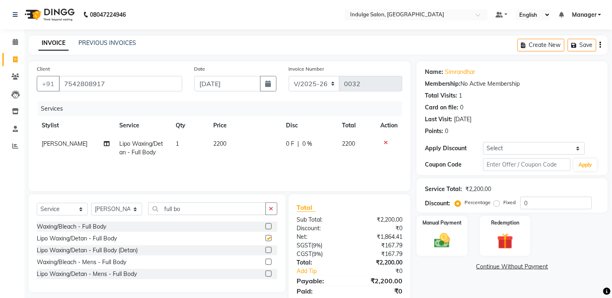
checkbox input "false"
click at [218, 145] on span "2200" at bounding box center [220, 143] width 13 height 7
click at [218, 145] on td "2200" at bounding box center [245, 148] width 73 height 27
select select "89927"
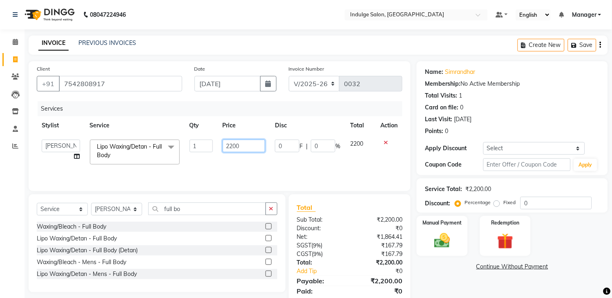
click at [233, 144] on input "2200" at bounding box center [244, 146] width 43 height 13
click at [244, 146] on input "2200" at bounding box center [244, 146] width 43 height 13
type input "2"
type input "3800"
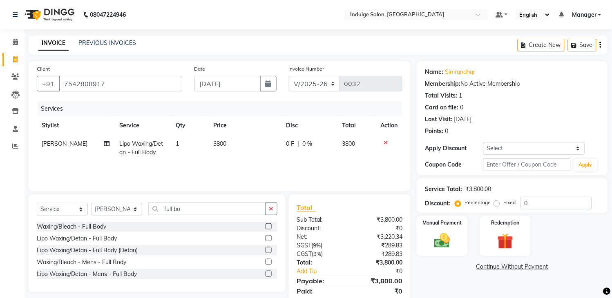
click at [324, 168] on div "Services Stylist Service Qty Price Disc Total Action NAMITA Lipo Waxing/Detan -…" at bounding box center [220, 142] width 366 height 82
click at [272, 207] on icon "button" at bounding box center [271, 209] width 4 height 6
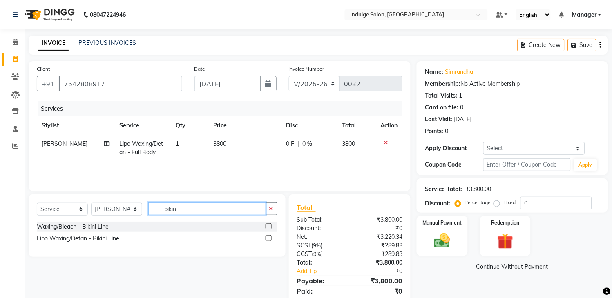
type input "bikin"
click at [268, 238] on label at bounding box center [269, 238] width 6 height 6
click at [268, 238] on input "checkbox" at bounding box center [268, 238] width 5 height 5
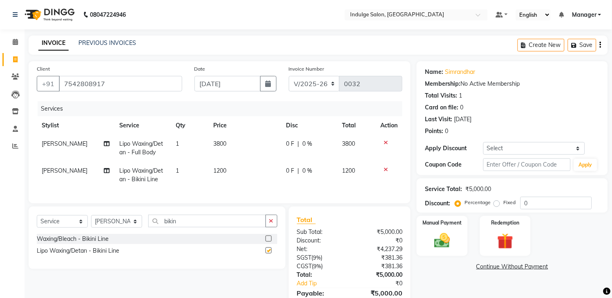
checkbox input "false"
click at [219, 174] on span "1200" at bounding box center [220, 170] width 13 height 7
select select "89927"
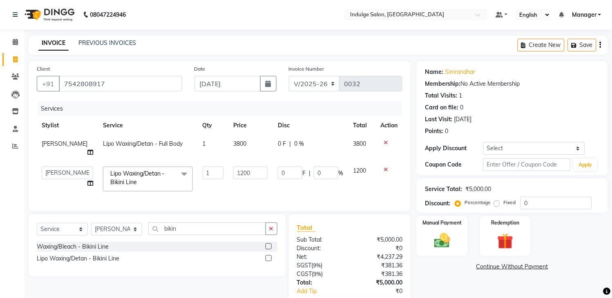
click at [229, 174] on td "1200" at bounding box center [251, 179] width 45 height 35
click at [235, 167] on input "1200" at bounding box center [250, 173] width 35 height 13
type input "1600"
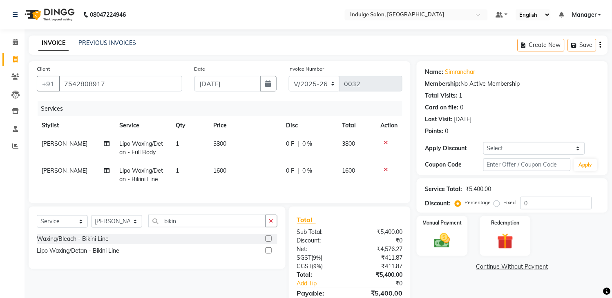
click at [328, 179] on td "0 F | 0 %" at bounding box center [310, 175] width 56 height 27
select select "89927"
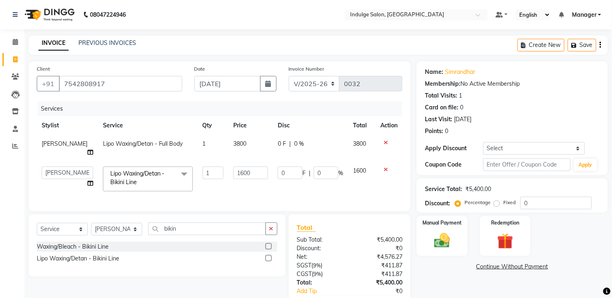
scroll to position [47, 0]
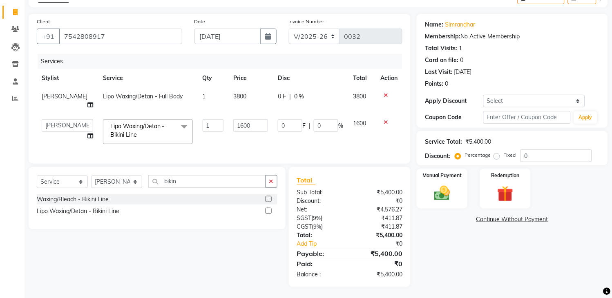
click at [504, 156] on label "Fixed" at bounding box center [510, 155] width 12 height 7
click at [496, 156] on input "Fixed" at bounding box center [499, 155] width 6 height 6
radio input "true"
click at [529, 156] on input "0" at bounding box center [557, 156] width 72 height 13
type input "1"
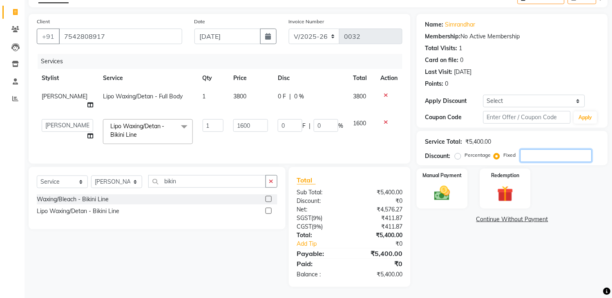
type input "0.3"
type input "0.02"
type input "19"
type input "5.63"
type input "0.35"
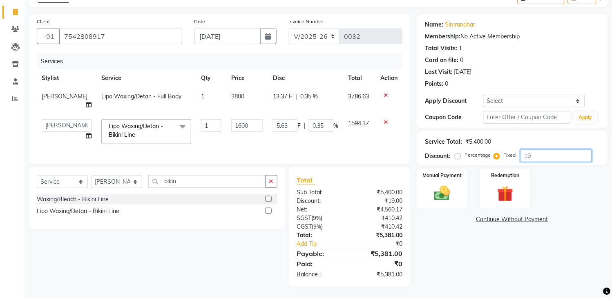
type input "190"
type input "56.3"
type input "3.52"
type input "1900"
type input "562.96"
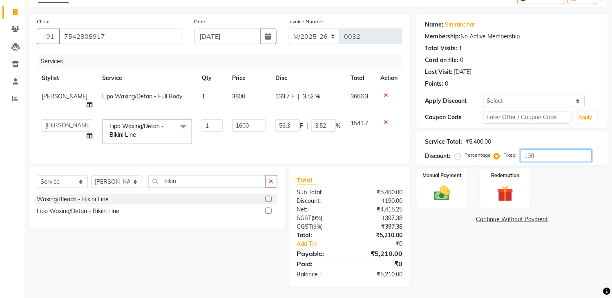
type input "35.19"
type input "1900"
click at [459, 243] on div "Name: Simrandhar Membership: No Active Membership Total Visits: 1 Card on file:…" at bounding box center [515, 151] width 197 height 274
click at [458, 176] on label "Manual Payment" at bounding box center [442, 175] width 41 height 8
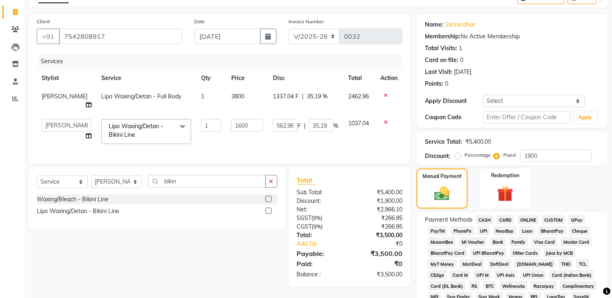
click at [505, 217] on span "CARD" at bounding box center [506, 219] width 18 height 9
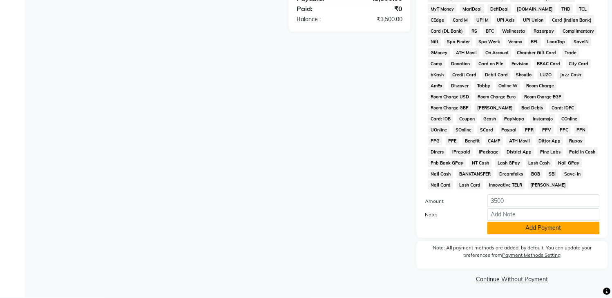
click at [553, 226] on button "Add Payment" at bounding box center [544, 228] width 112 height 13
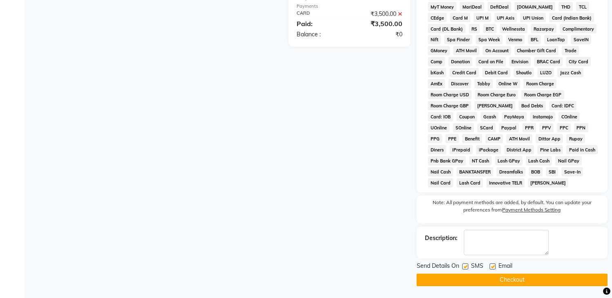
click at [516, 282] on button "Checkout" at bounding box center [512, 280] width 191 height 13
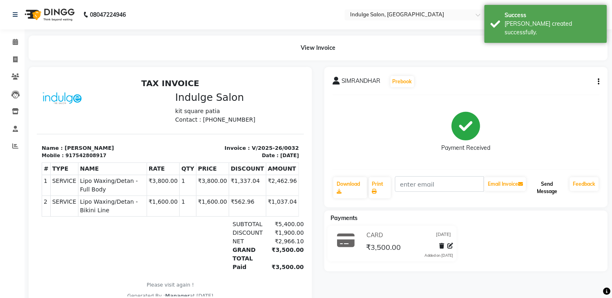
click at [543, 191] on button "Send Message" at bounding box center [547, 187] width 39 height 21
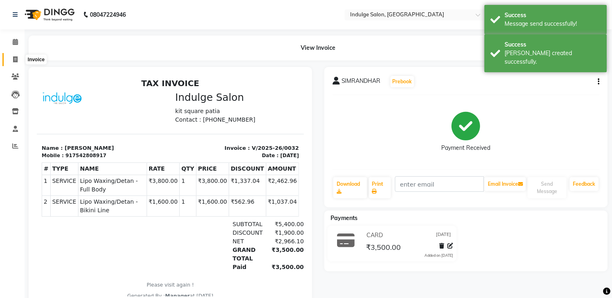
click at [15, 62] on icon at bounding box center [15, 59] width 4 height 6
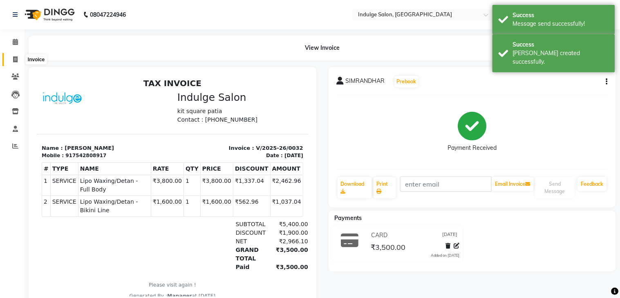
select select "service"
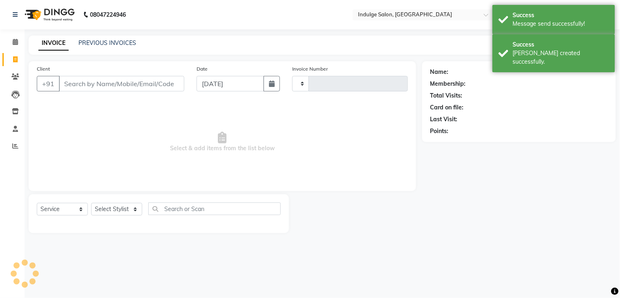
type input "0033"
select select "8793"
click at [73, 86] on input "Client" at bounding box center [122, 84] width 126 height 16
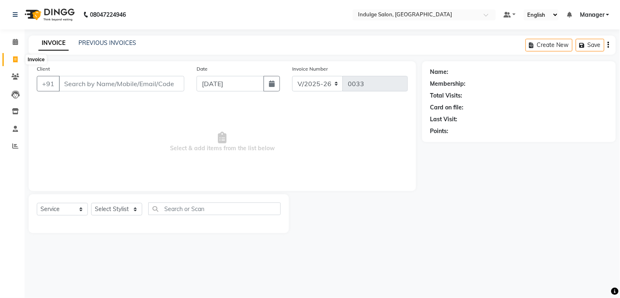
click at [17, 58] on icon at bounding box center [15, 59] width 4 height 6
select select "service"
type input "0033"
select select "8793"
click at [13, 43] on icon at bounding box center [15, 42] width 5 height 6
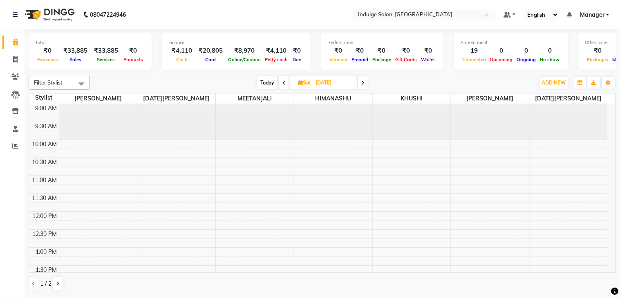
click at [76, 55] on div "Sales" at bounding box center [75, 59] width 31 height 9
click at [14, 44] on icon at bounding box center [15, 42] width 5 height 6
click at [17, 59] on icon at bounding box center [15, 59] width 4 height 6
select select "service"
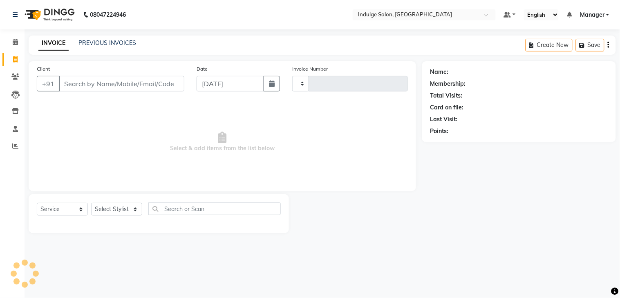
type input "0033"
select select "8793"
click at [15, 43] on icon at bounding box center [15, 42] width 5 height 6
